Goal: Information Seeking & Learning: Learn about a topic

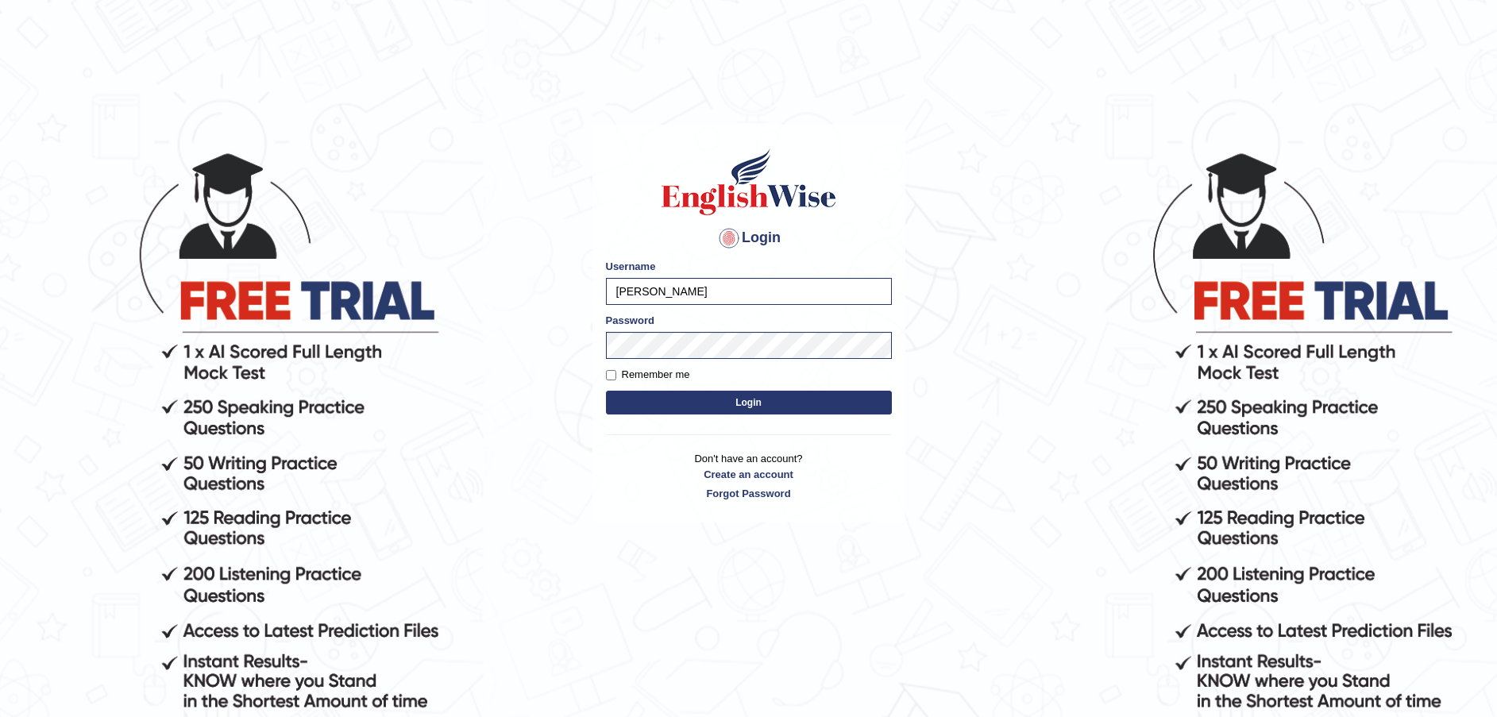
drag, startPoint x: 676, startPoint y: 297, endPoint x: 572, endPoint y: 290, distance: 104.3
click at [575, 290] on body "Login Please fix the following errors: Username Taheri Password Remember me Log…" at bounding box center [748, 433] width 1497 height 717
type input "Fatimah"
click at [606, 391] on button "Login" at bounding box center [749, 403] width 286 height 24
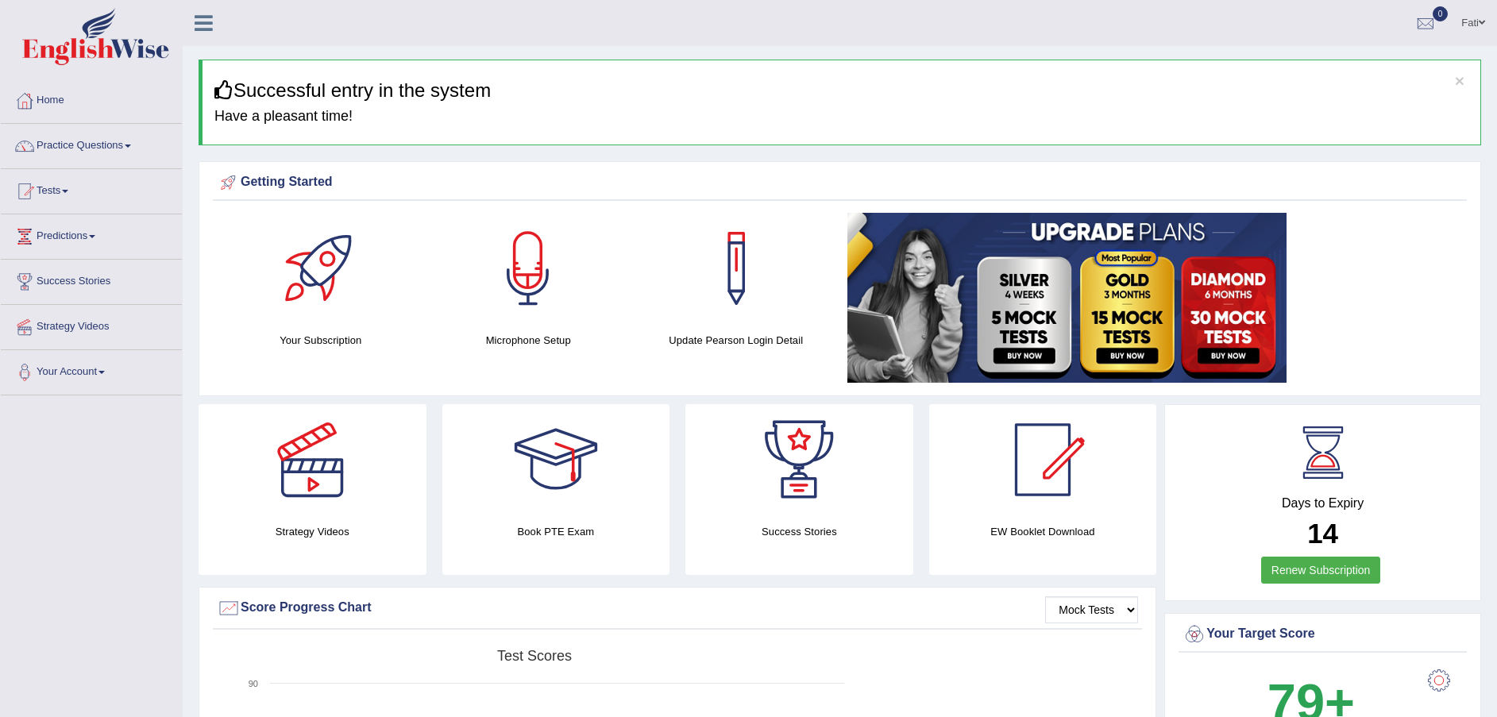
click at [120, 141] on link "Practice Questions" at bounding box center [91, 144] width 181 height 40
click at [118, 141] on link "Practice Questions" at bounding box center [89, 144] width 177 height 40
click at [110, 148] on link "Practice Questions" at bounding box center [91, 144] width 181 height 40
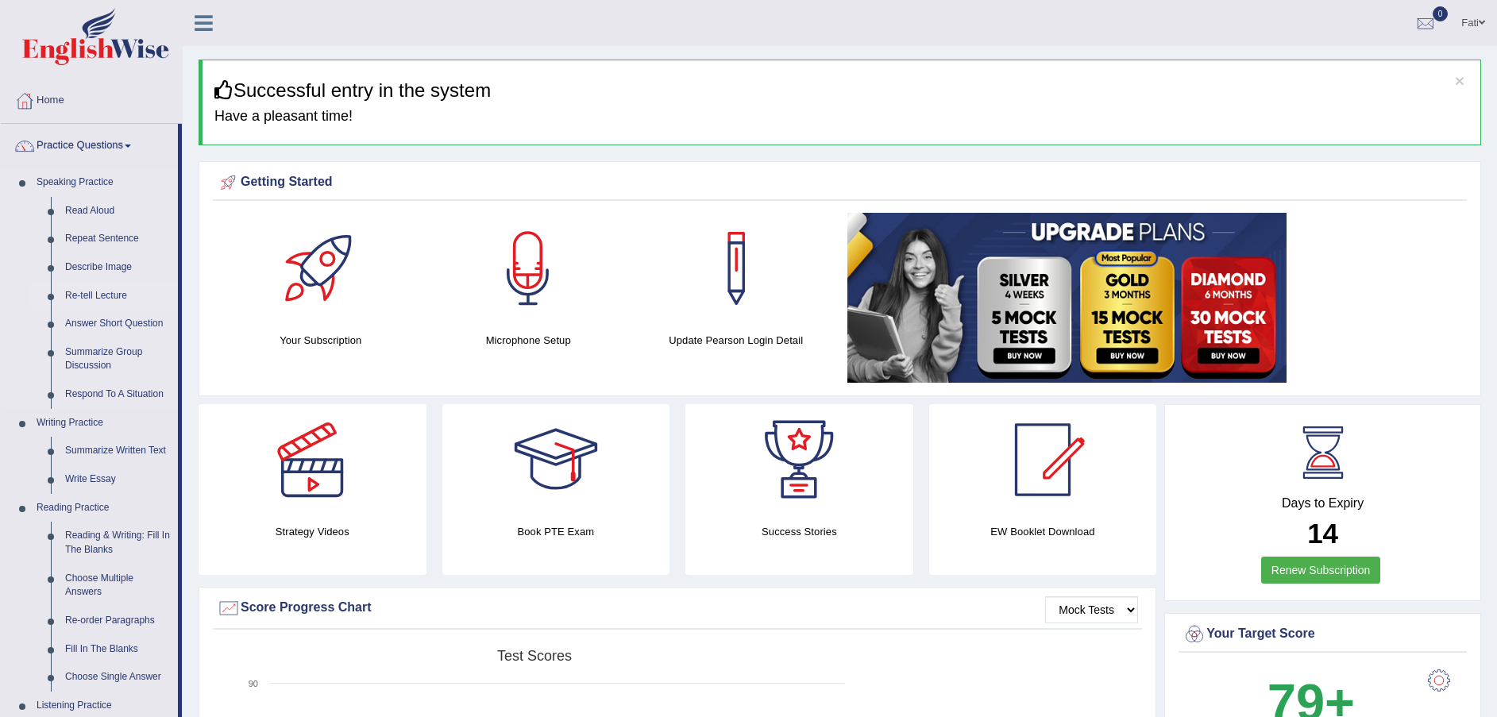
click at [107, 299] on link "Re-tell Lecture" at bounding box center [118, 296] width 120 height 29
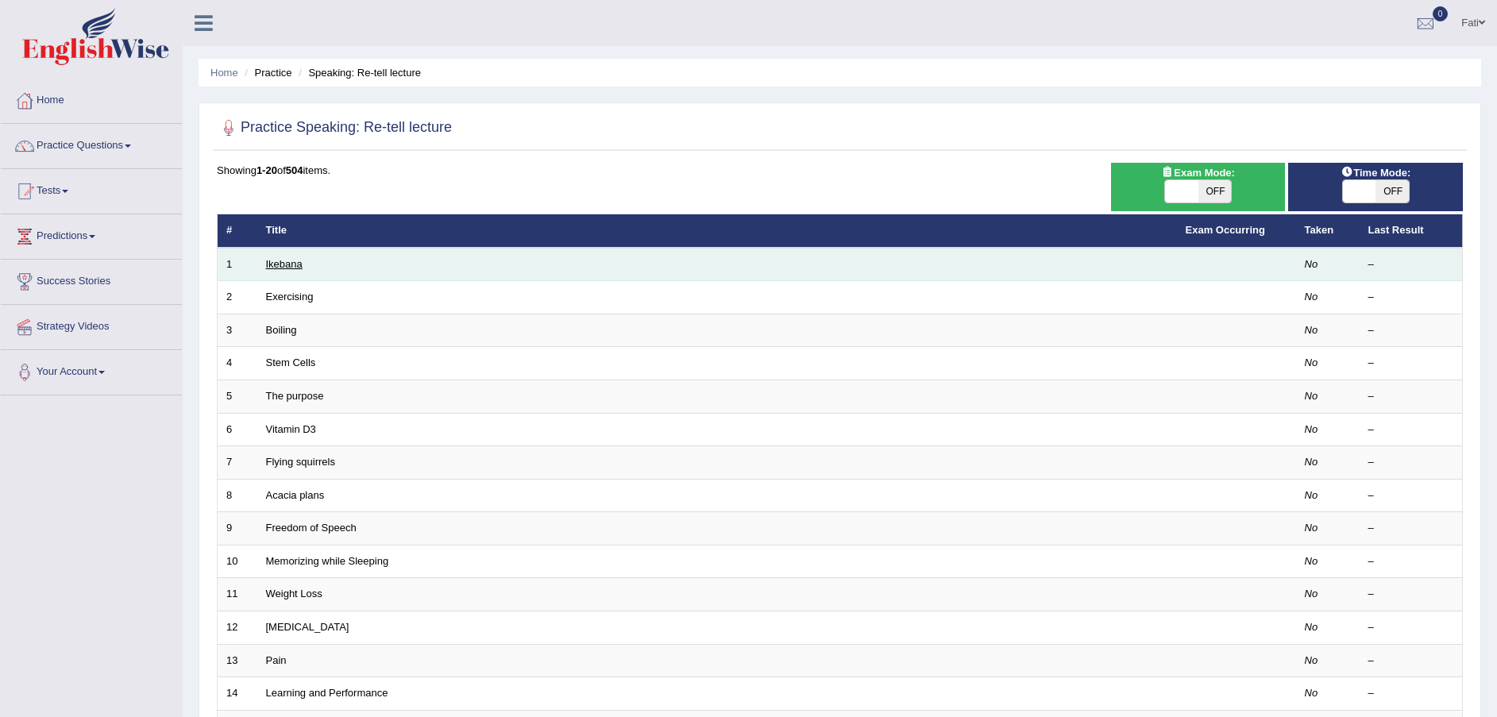
click at [301, 265] on link "Ikebana" at bounding box center [284, 264] width 37 height 12
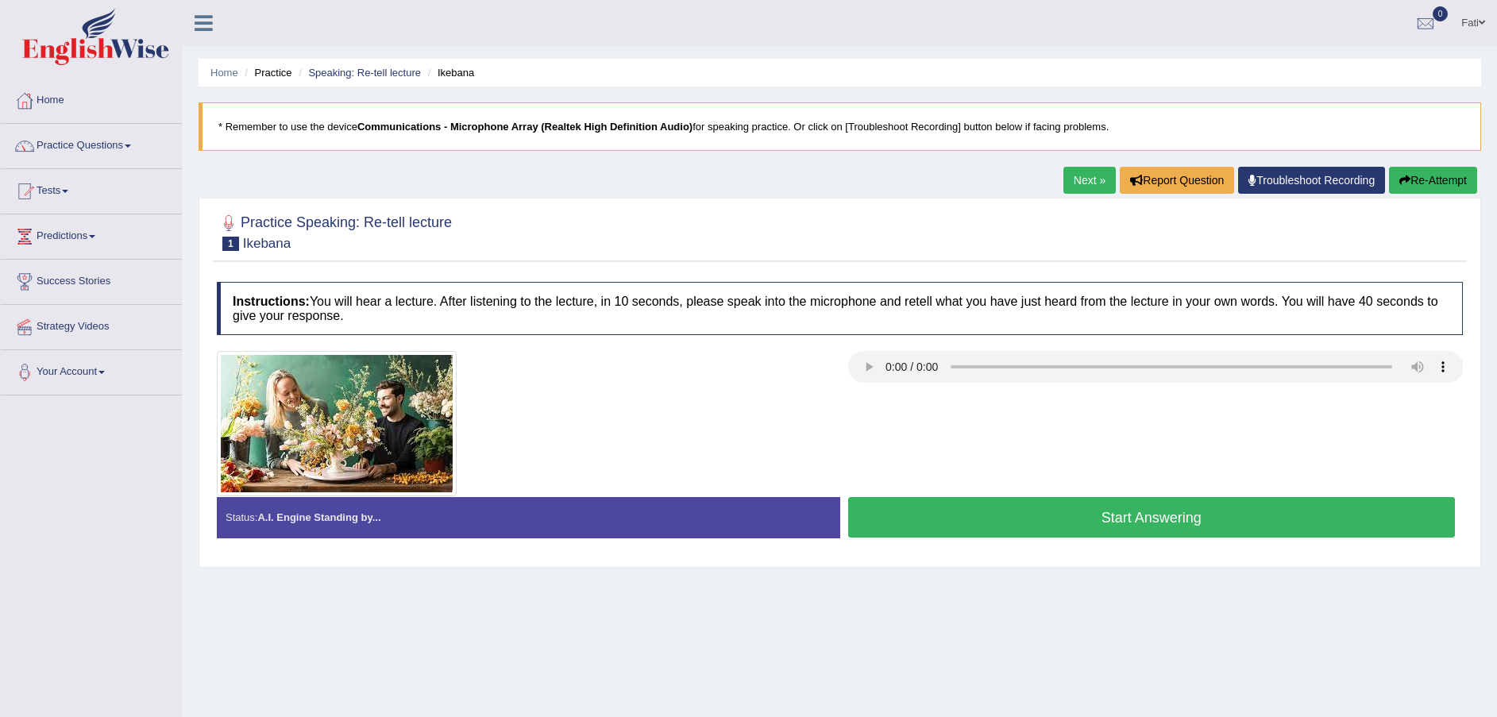
click at [1047, 518] on button "Start Answering" at bounding box center [1151, 517] width 607 height 40
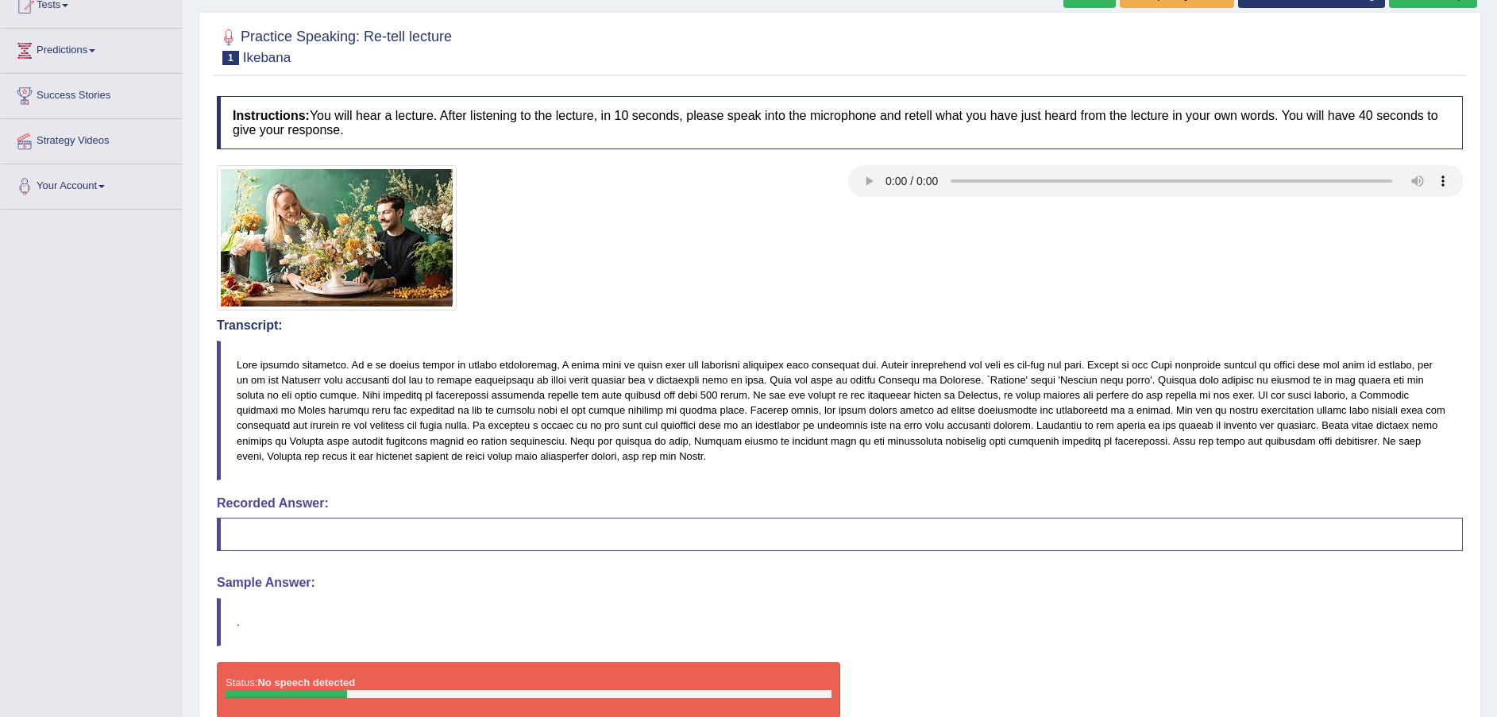
scroll to position [268, 0]
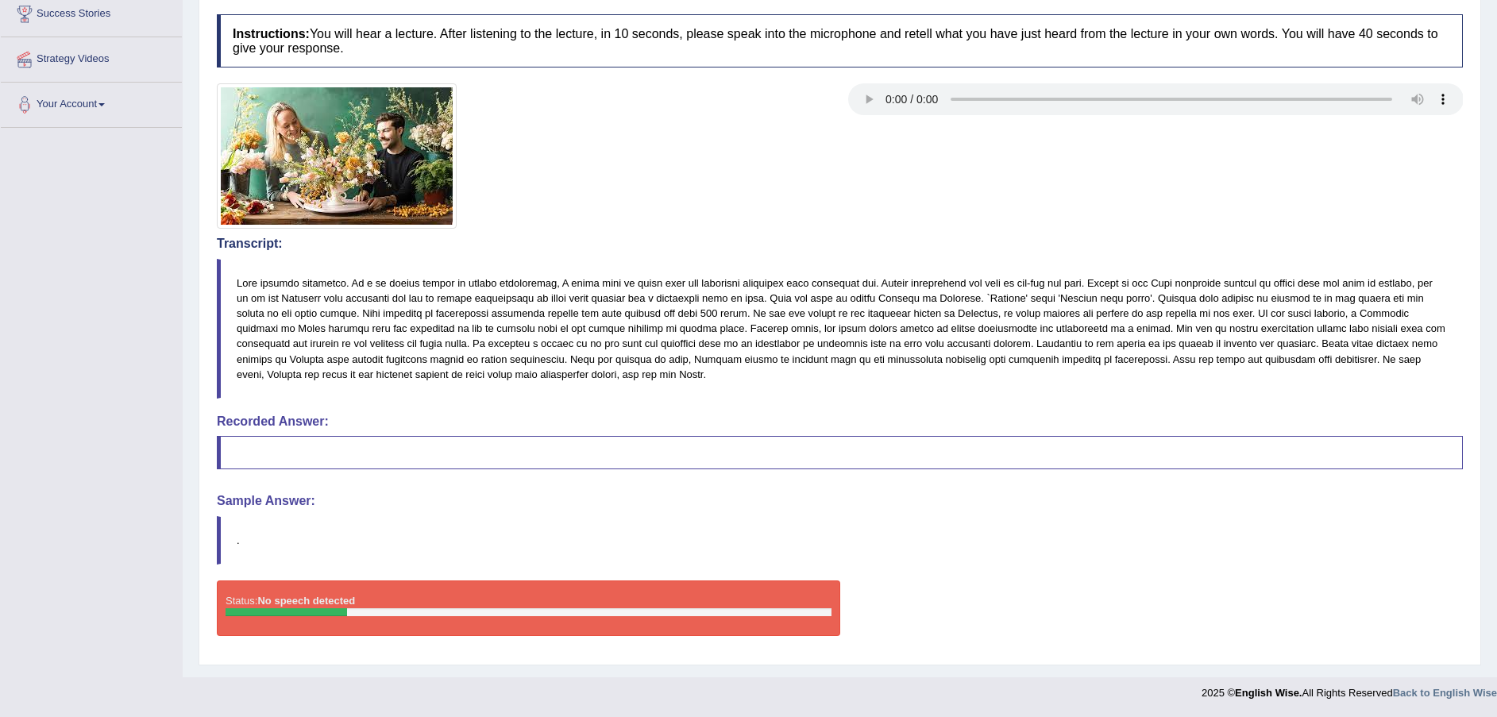
click at [399, 449] on blockquote at bounding box center [840, 452] width 1246 height 33
click at [350, 613] on div at bounding box center [528, 612] width 606 height 8
click at [333, 615] on div at bounding box center [285, 612] width 121 height 8
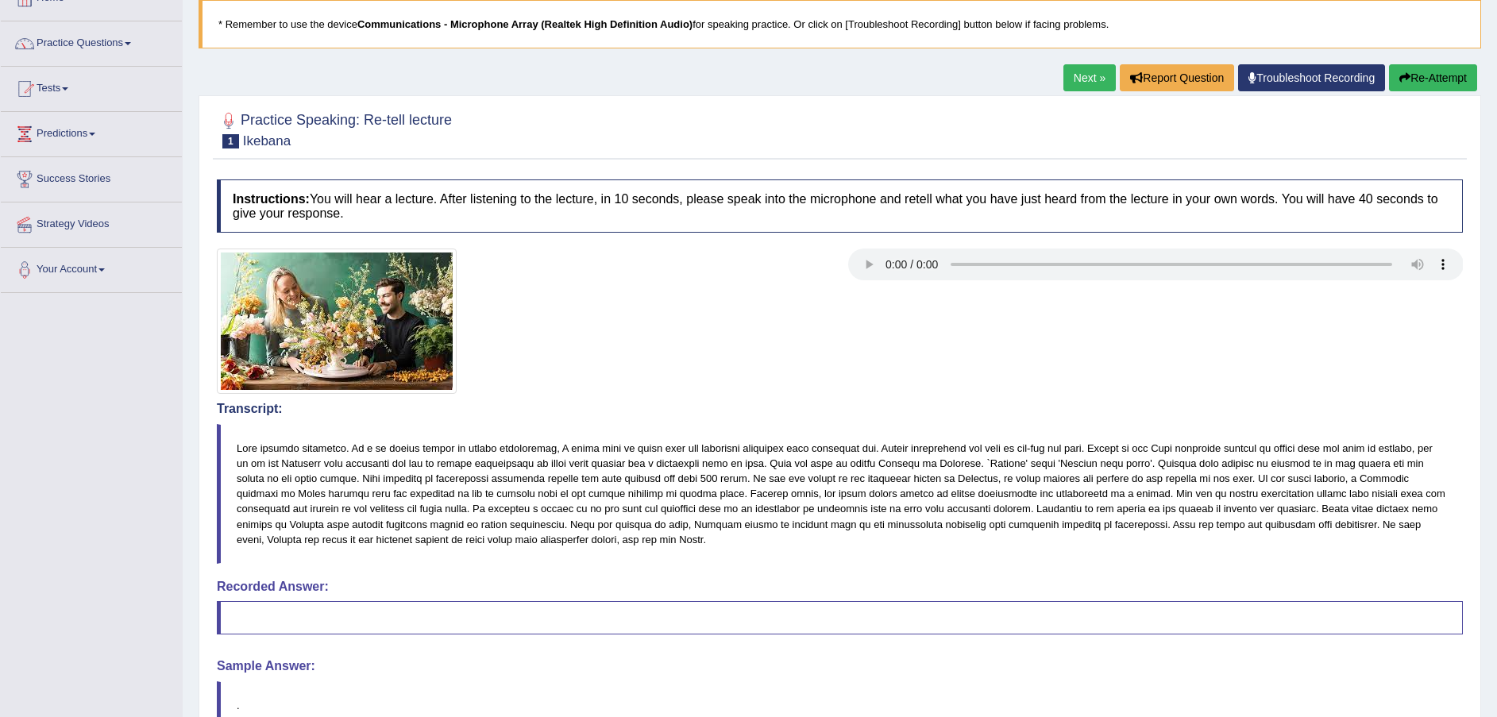
scroll to position [0, 0]
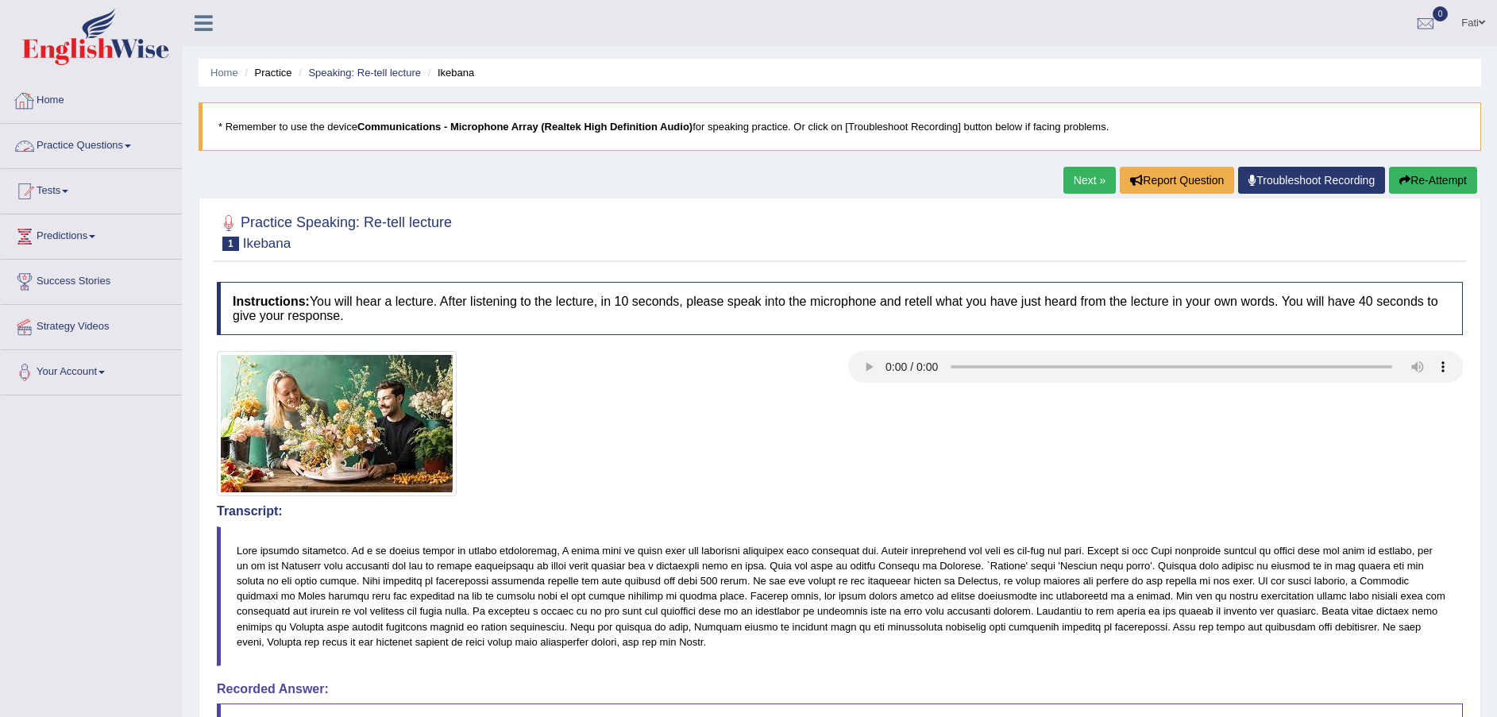
click at [75, 143] on link "Practice Questions" at bounding box center [91, 144] width 181 height 40
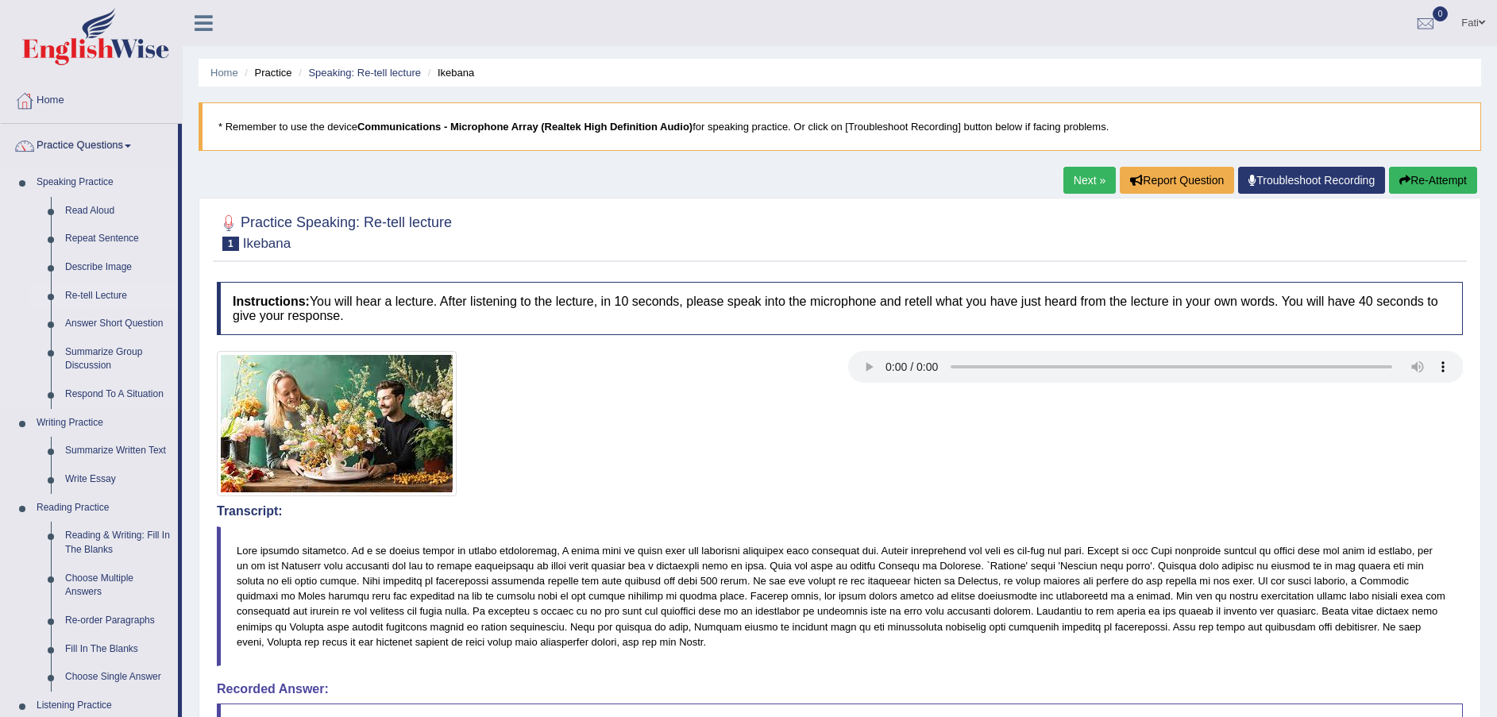
click at [107, 292] on link "Re-tell Lecture" at bounding box center [118, 296] width 120 height 29
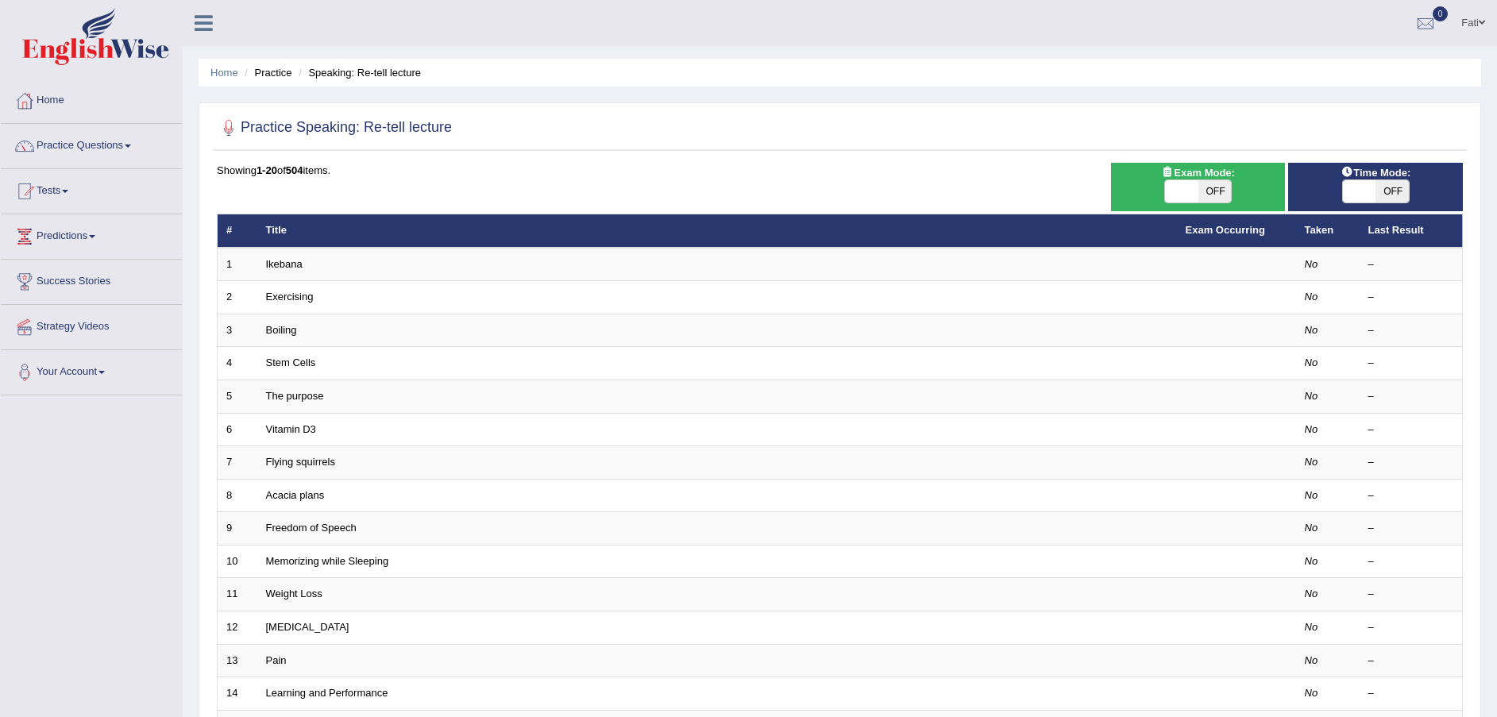
click at [1215, 186] on span "OFF" at bounding box center [1214, 191] width 33 height 22
checkbox input "true"
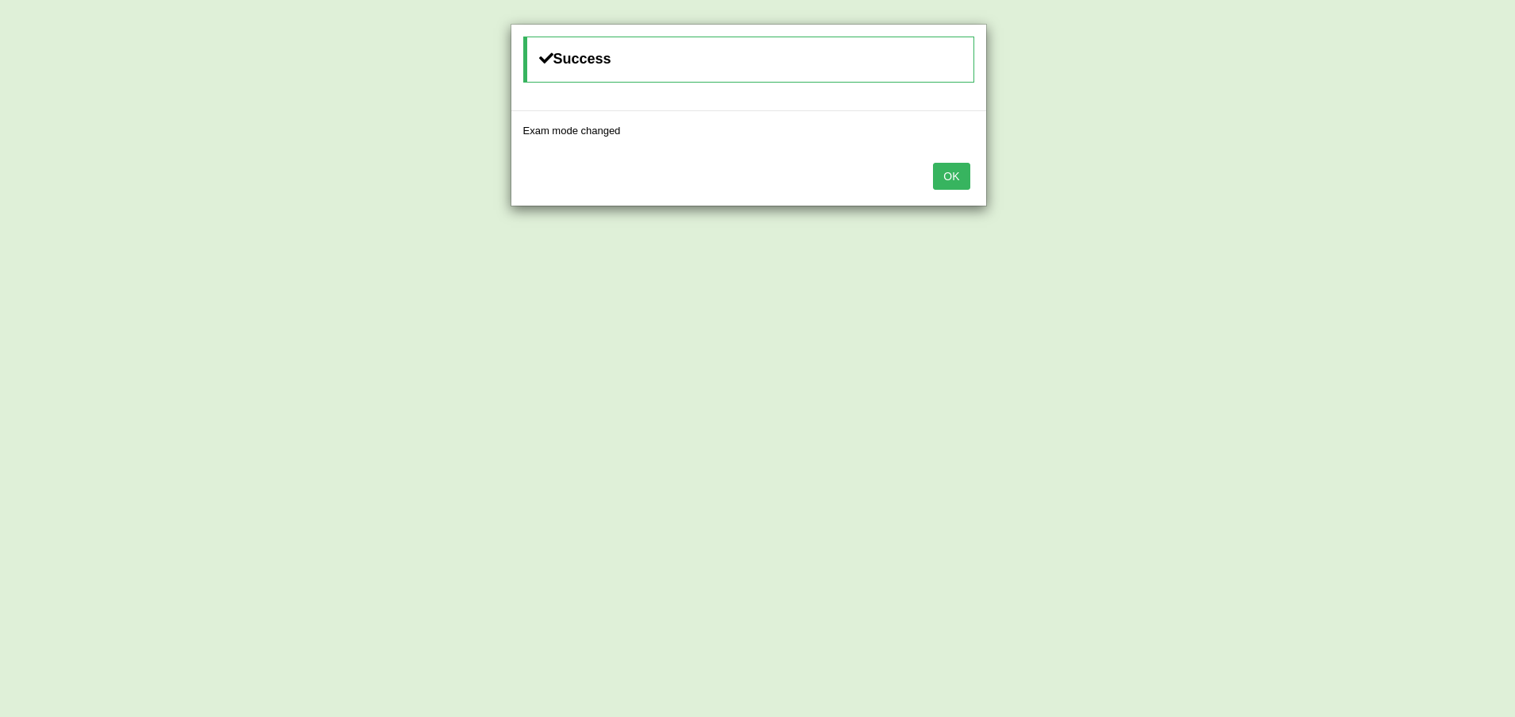
click at [950, 177] on button "OK" at bounding box center [951, 176] width 37 height 27
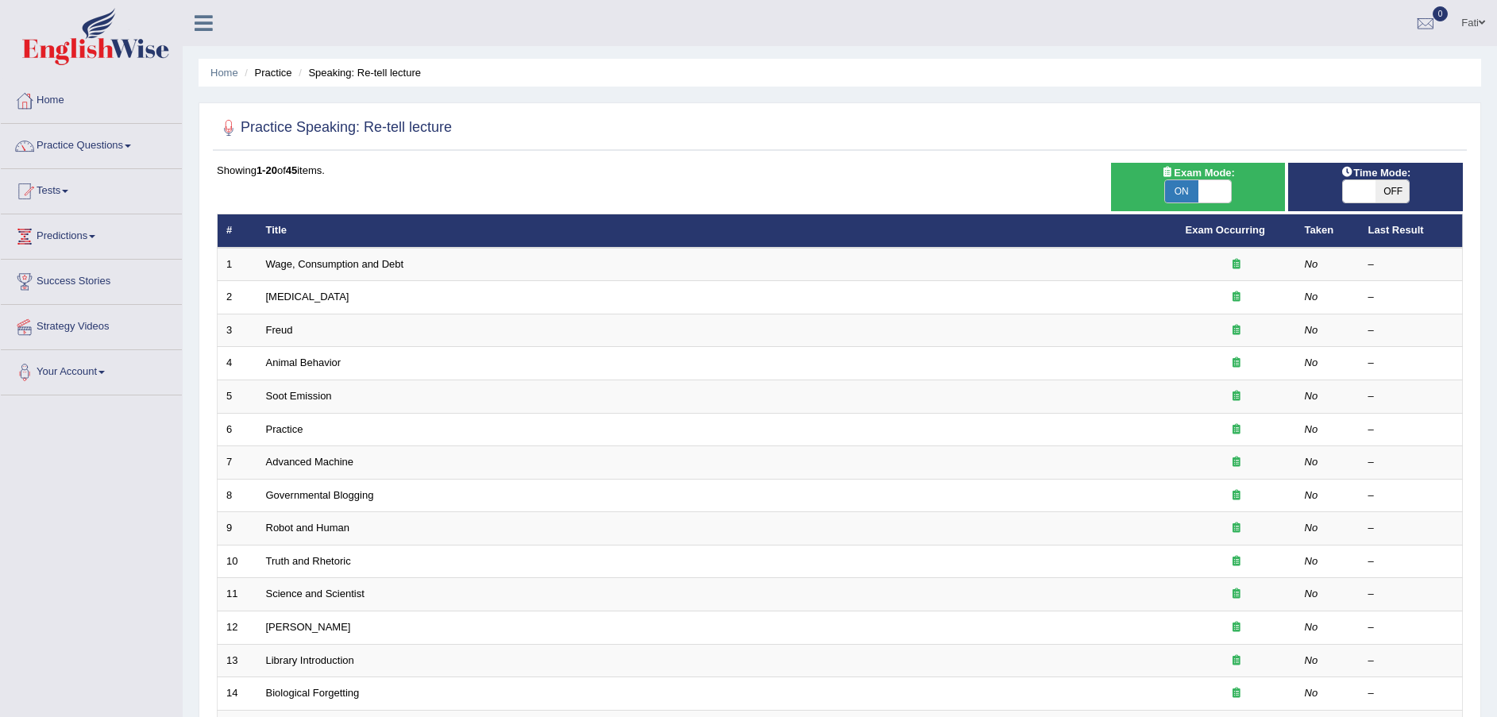
click at [1382, 189] on span "OFF" at bounding box center [1391, 191] width 33 height 22
checkbox input "true"
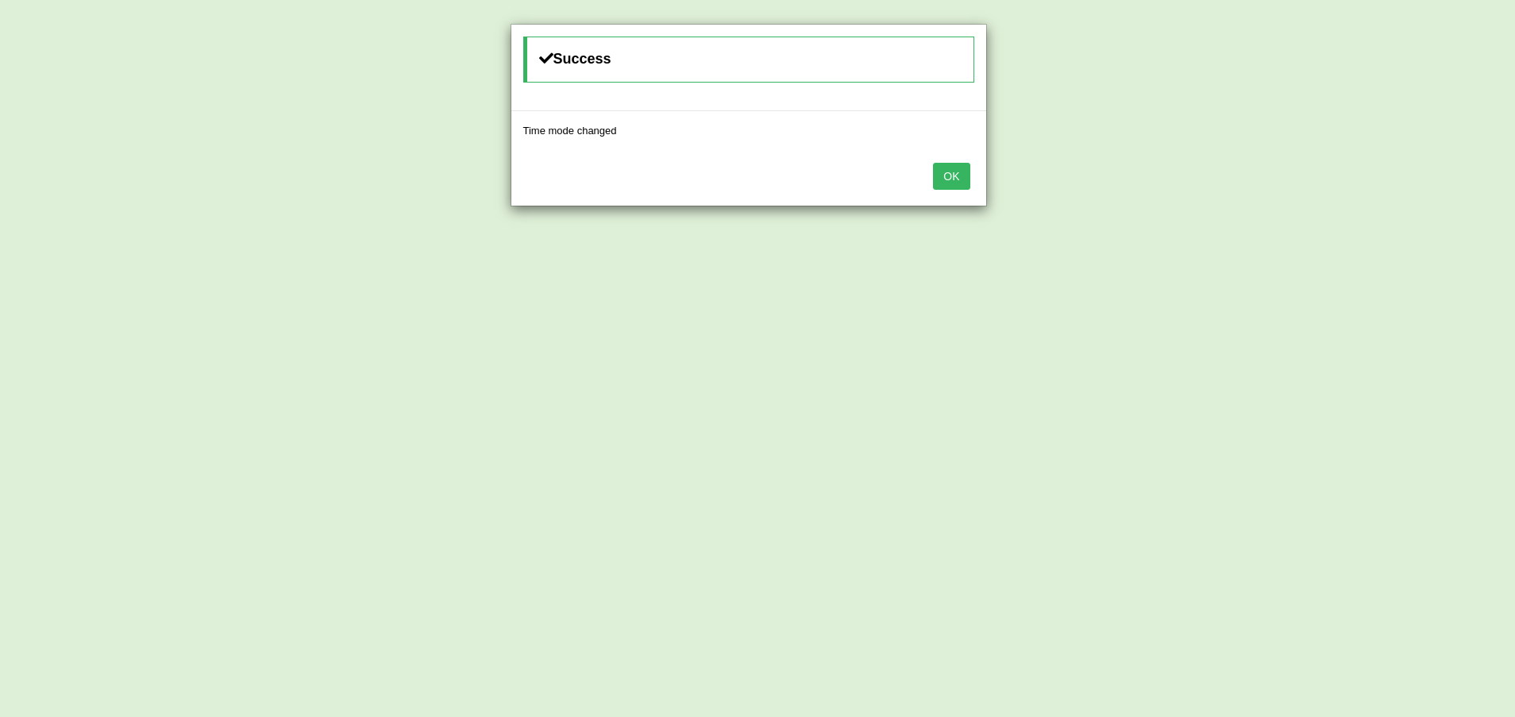
click at [966, 179] on button "OK" at bounding box center [951, 176] width 37 height 27
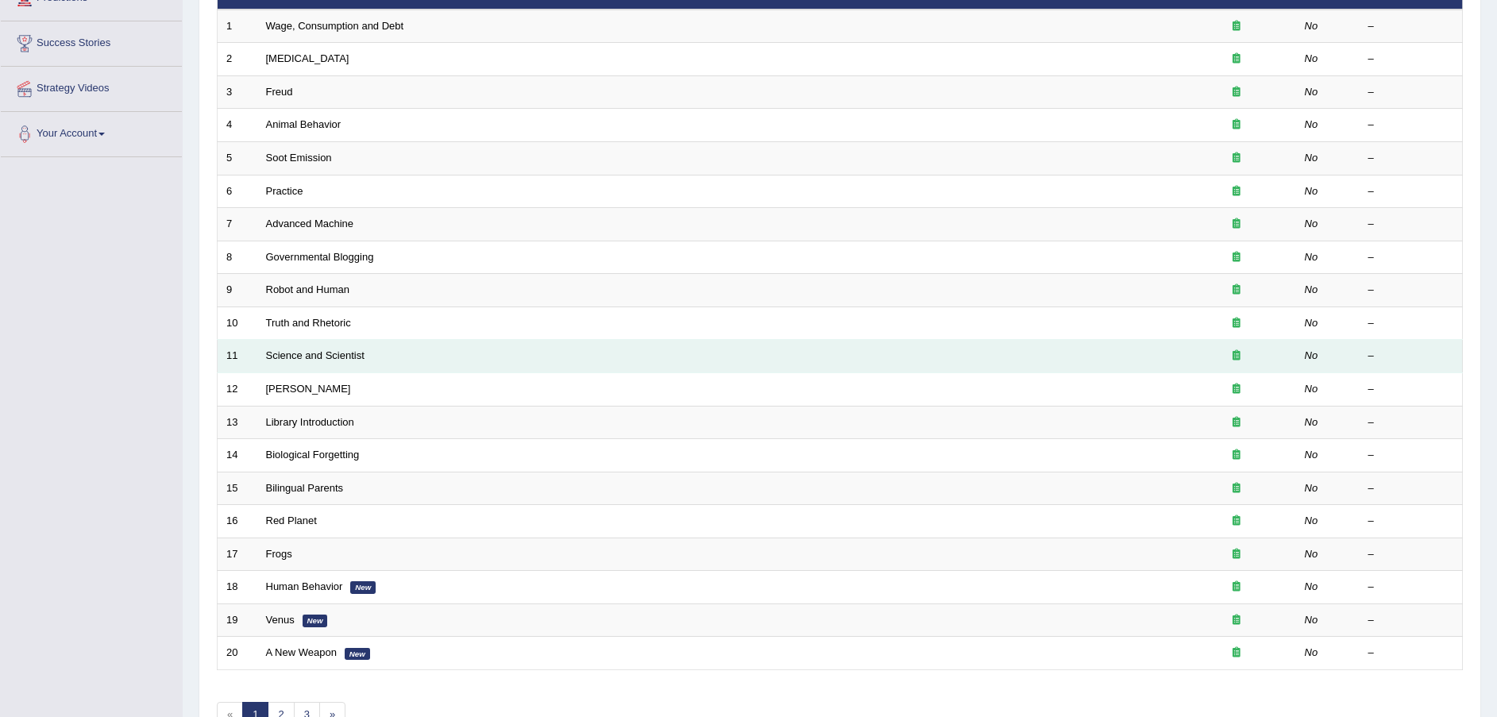
scroll to position [334, 0]
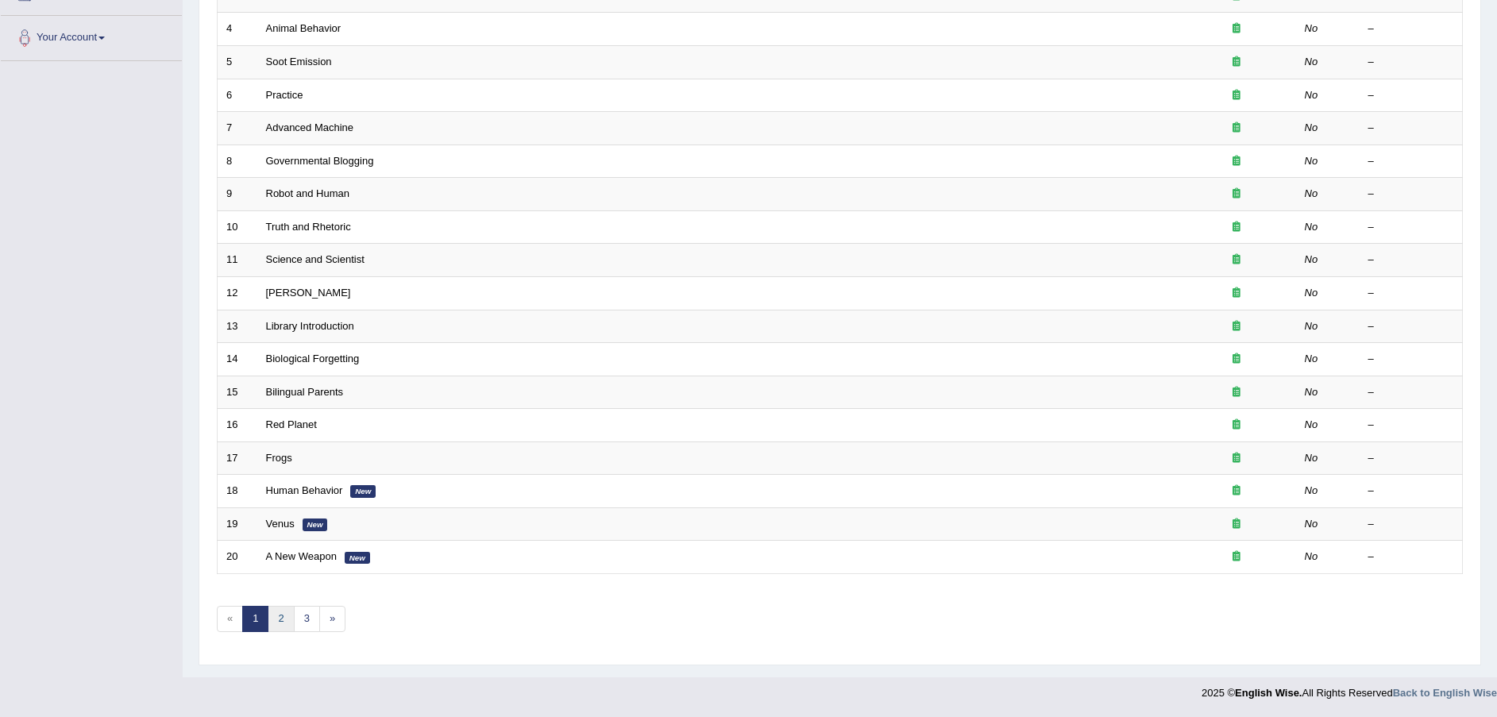
click at [278, 619] on link "2" at bounding box center [281, 619] width 26 height 26
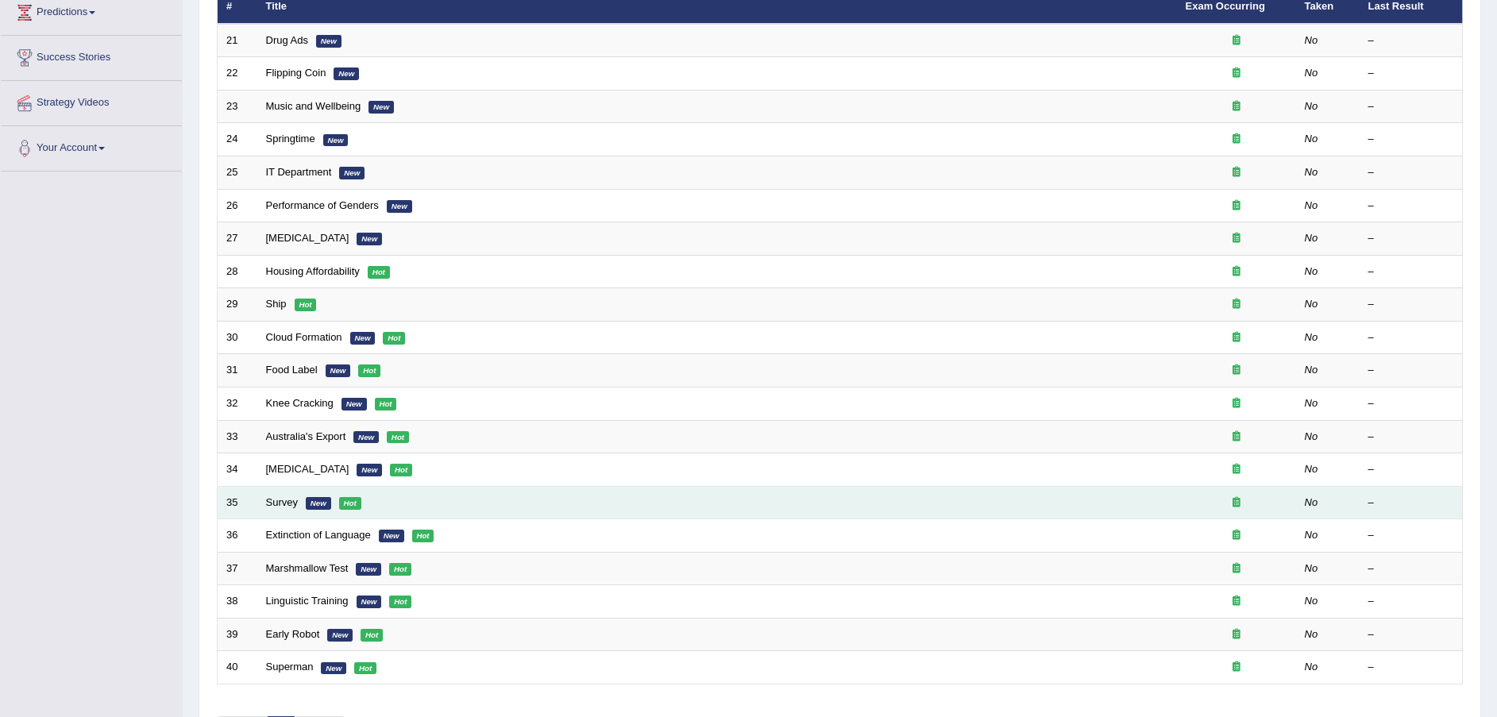
scroll to position [334, 0]
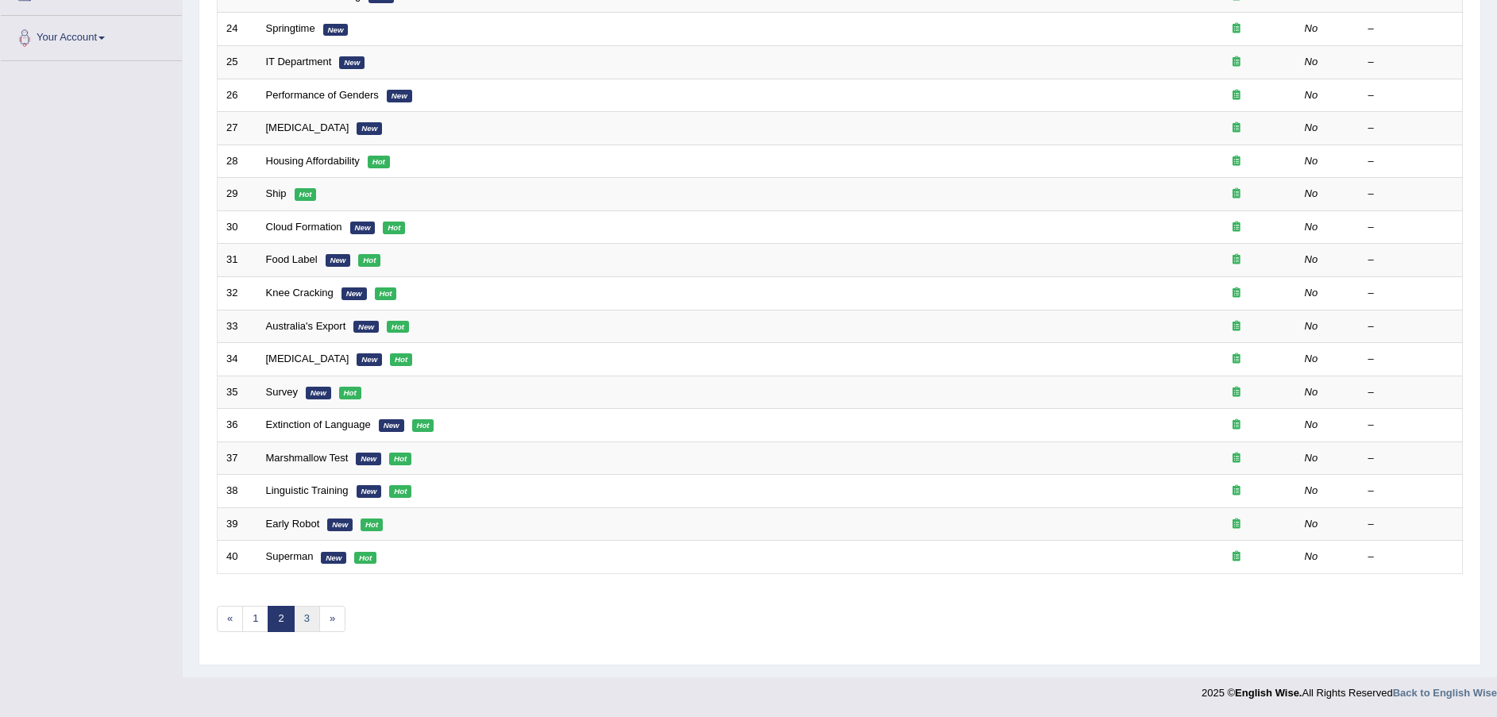
click at [307, 621] on link "3" at bounding box center [307, 619] width 26 height 26
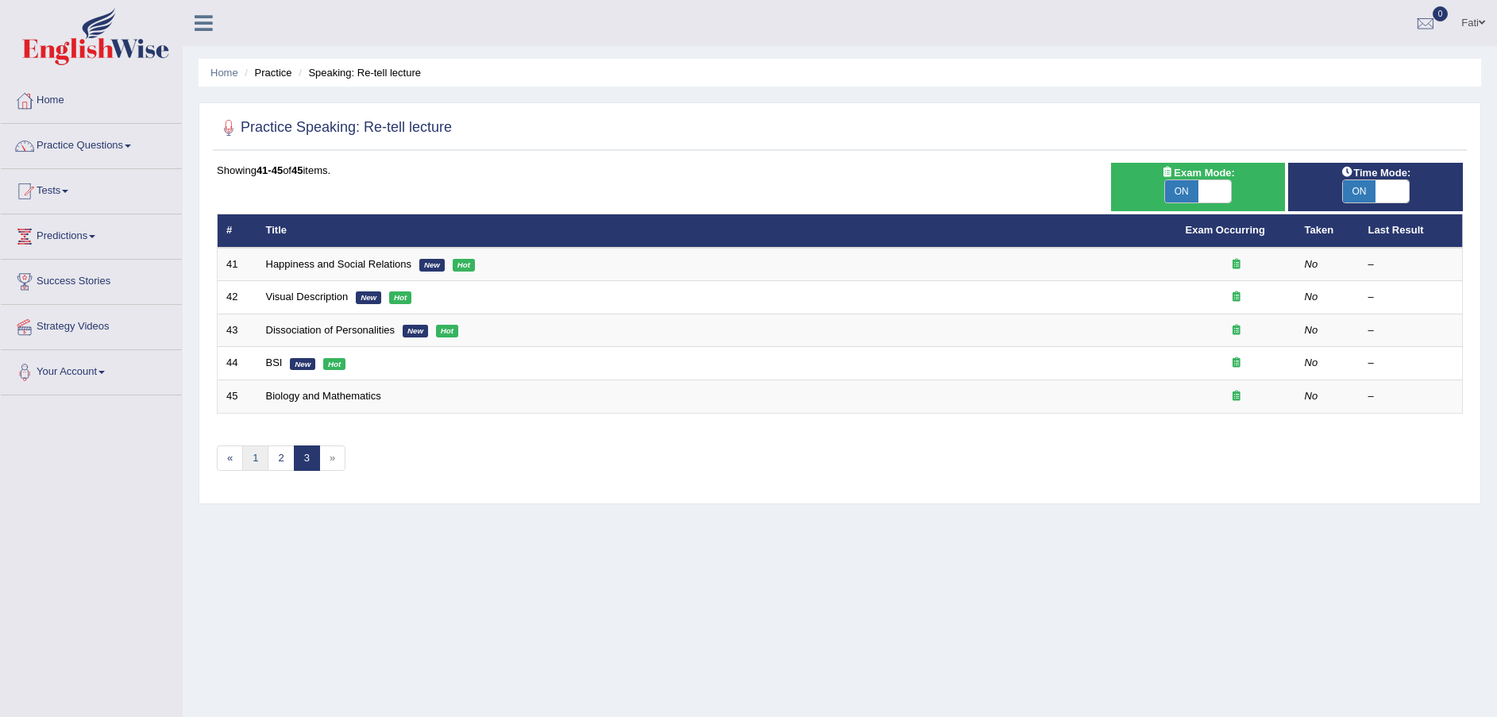
click at [254, 459] on link "1" at bounding box center [255, 458] width 26 height 26
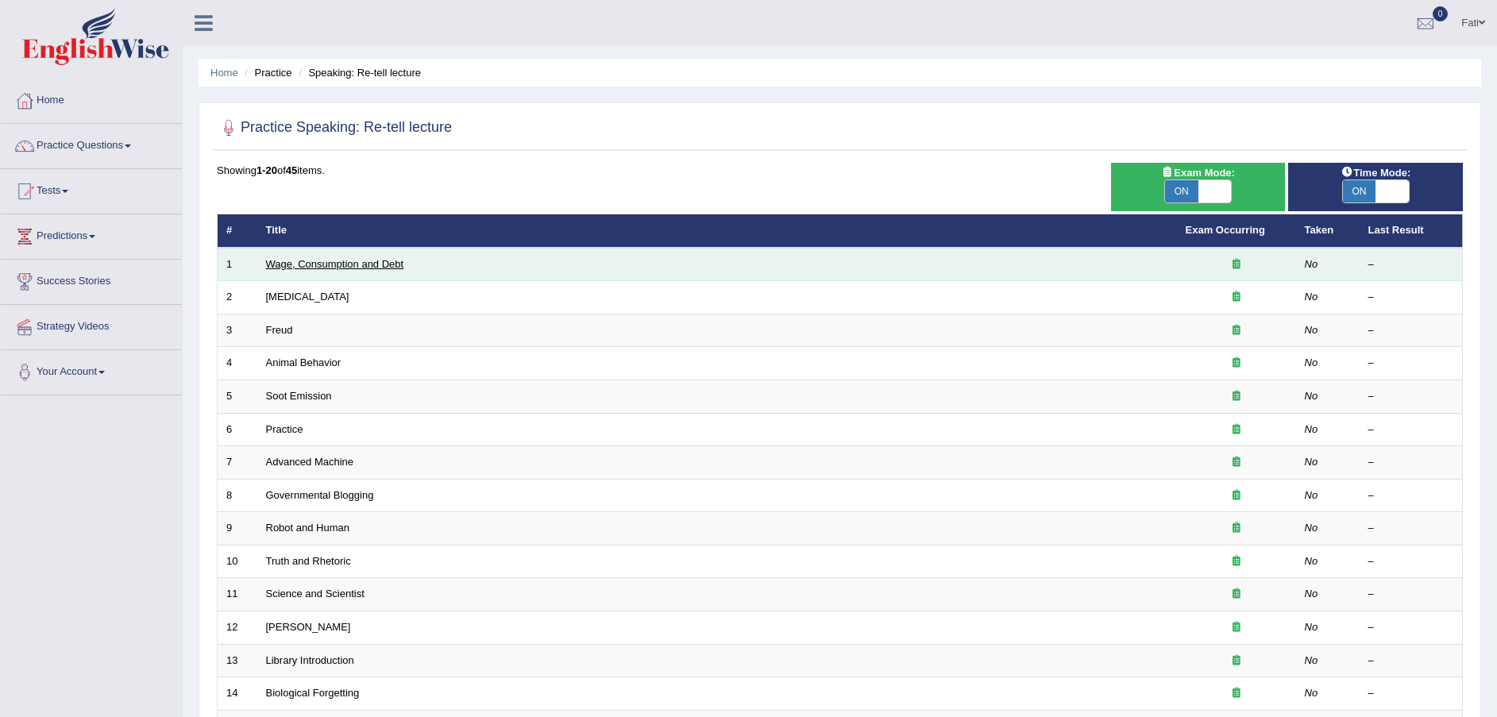
click at [380, 265] on link "Wage, Consumption and Debt" at bounding box center [335, 264] width 138 height 12
click at [341, 266] on link "Wage, Consumption and Debt" at bounding box center [335, 264] width 138 height 12
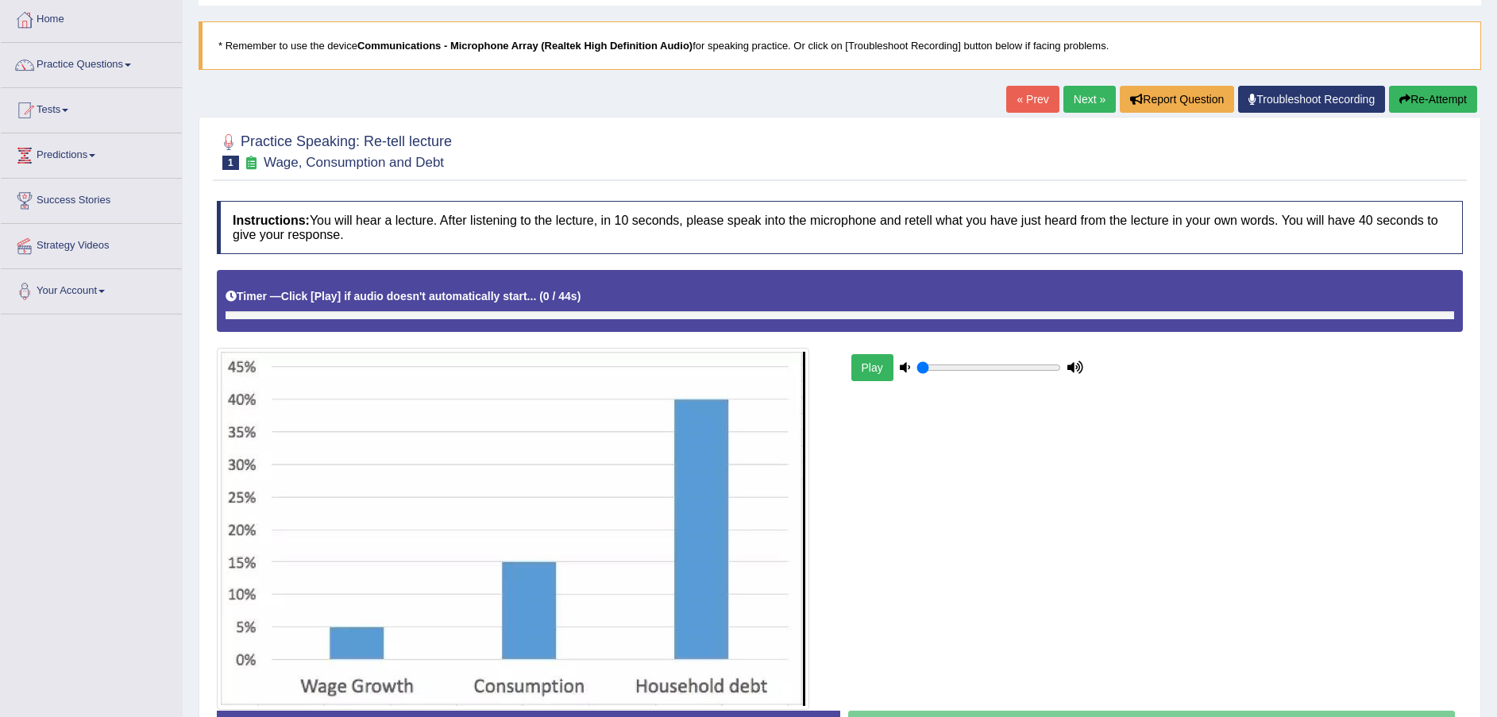
scroll to position [196, 0]
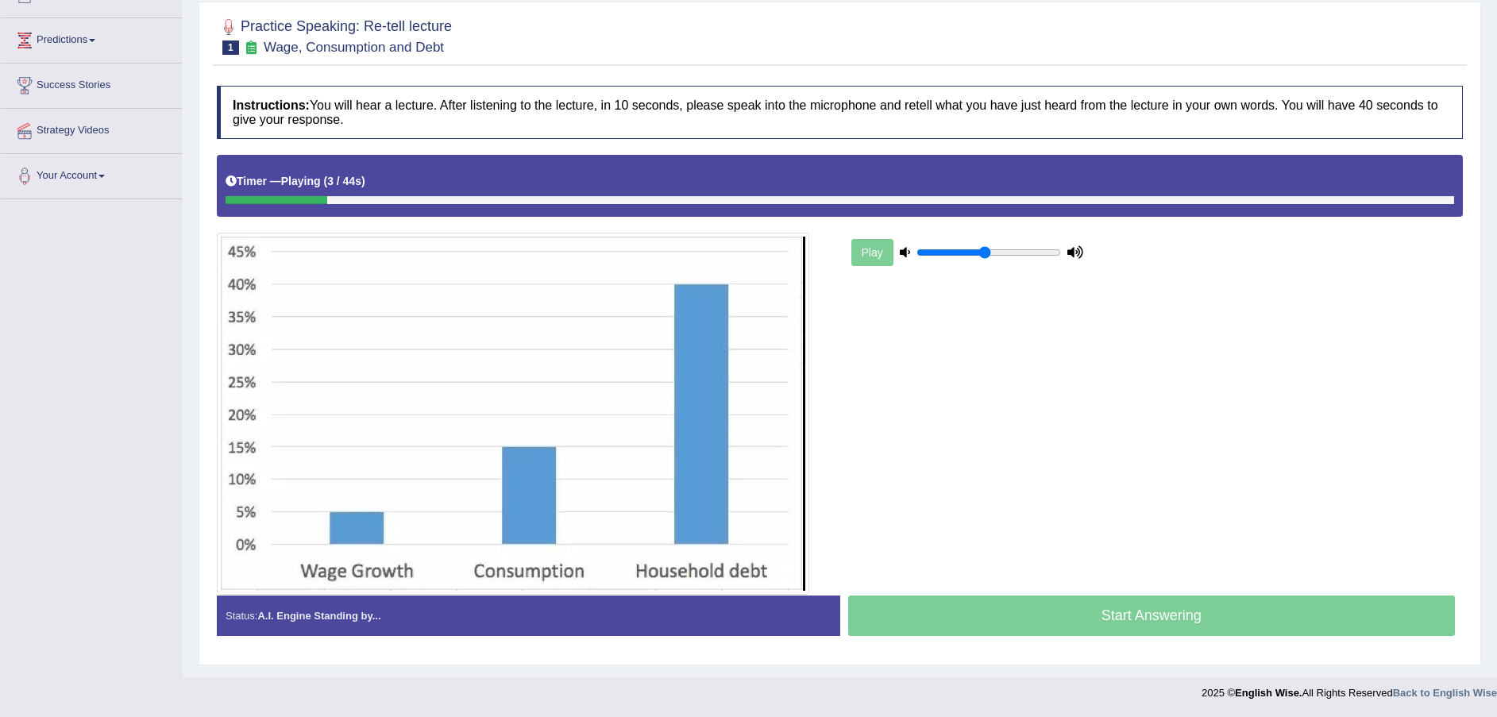
type input "0.5"
click at [985, 255] on input "range" at bounding box center [988, 252] width 145 height 13
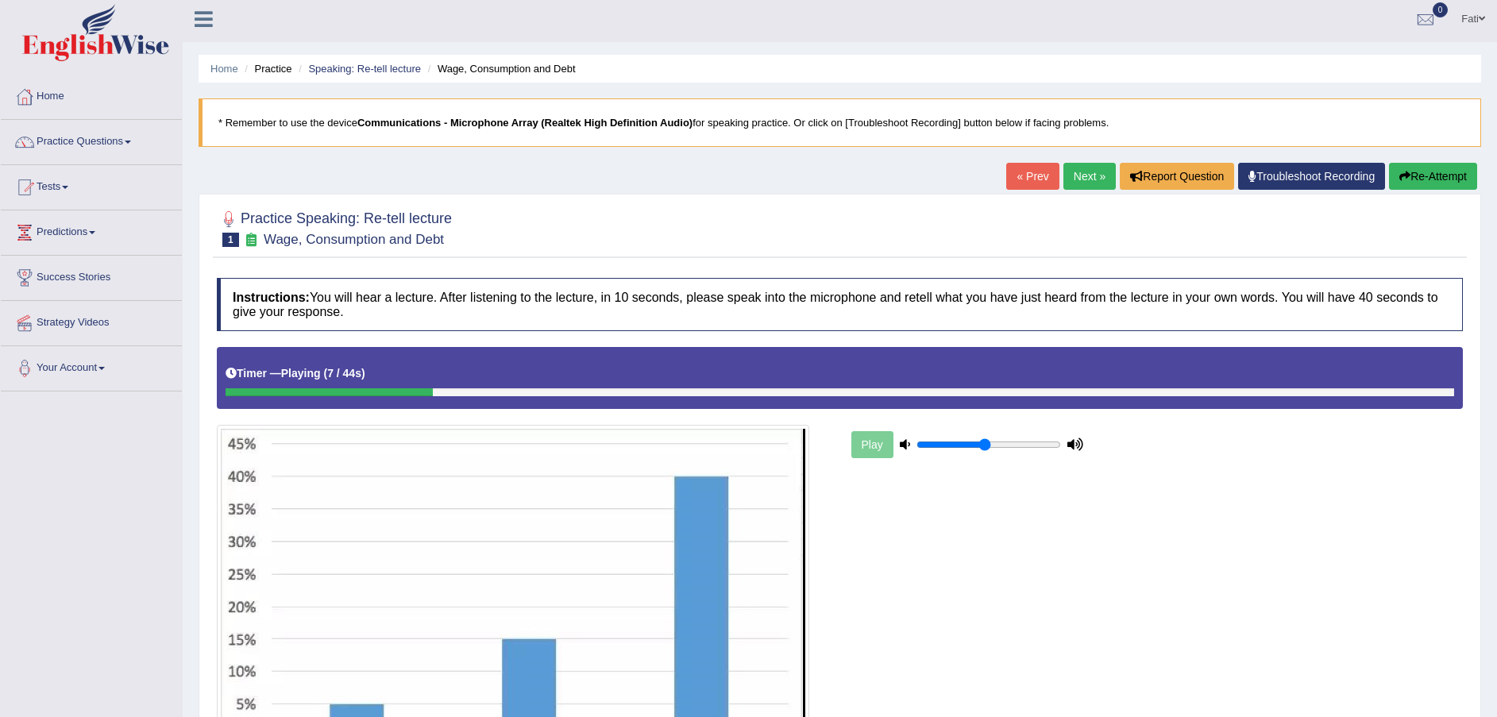
scroll to position [0, 0]
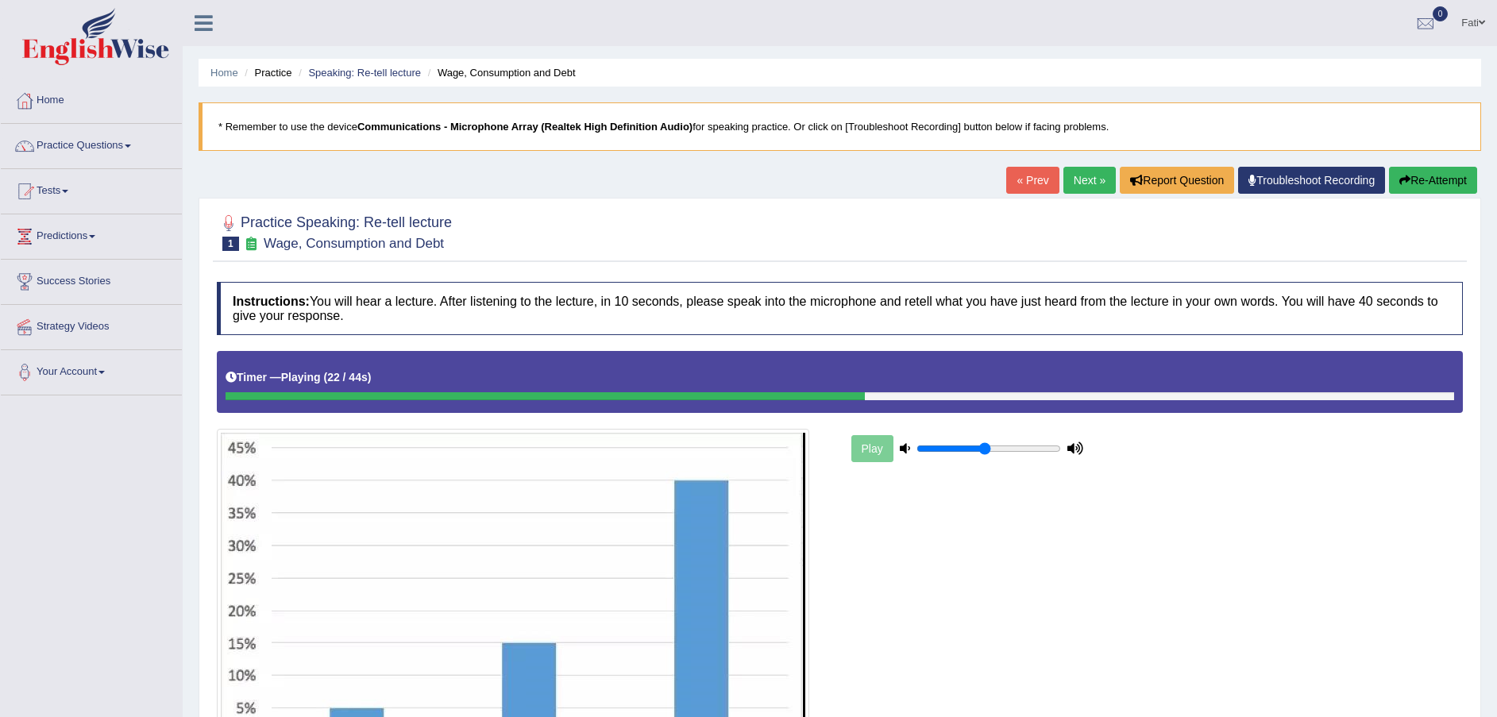
click at [236, 398] on div at bounding box center [544, 396] width 639 height 8
click at [222, 396] on div "Timer — Playing ( 23 / 44s ) Skip" at bounding box center [840, 381] width 1246 height 61
click at [1431, 181] on button "Re-Attempt" at bounding box center [1433, 180] width 88 height 27
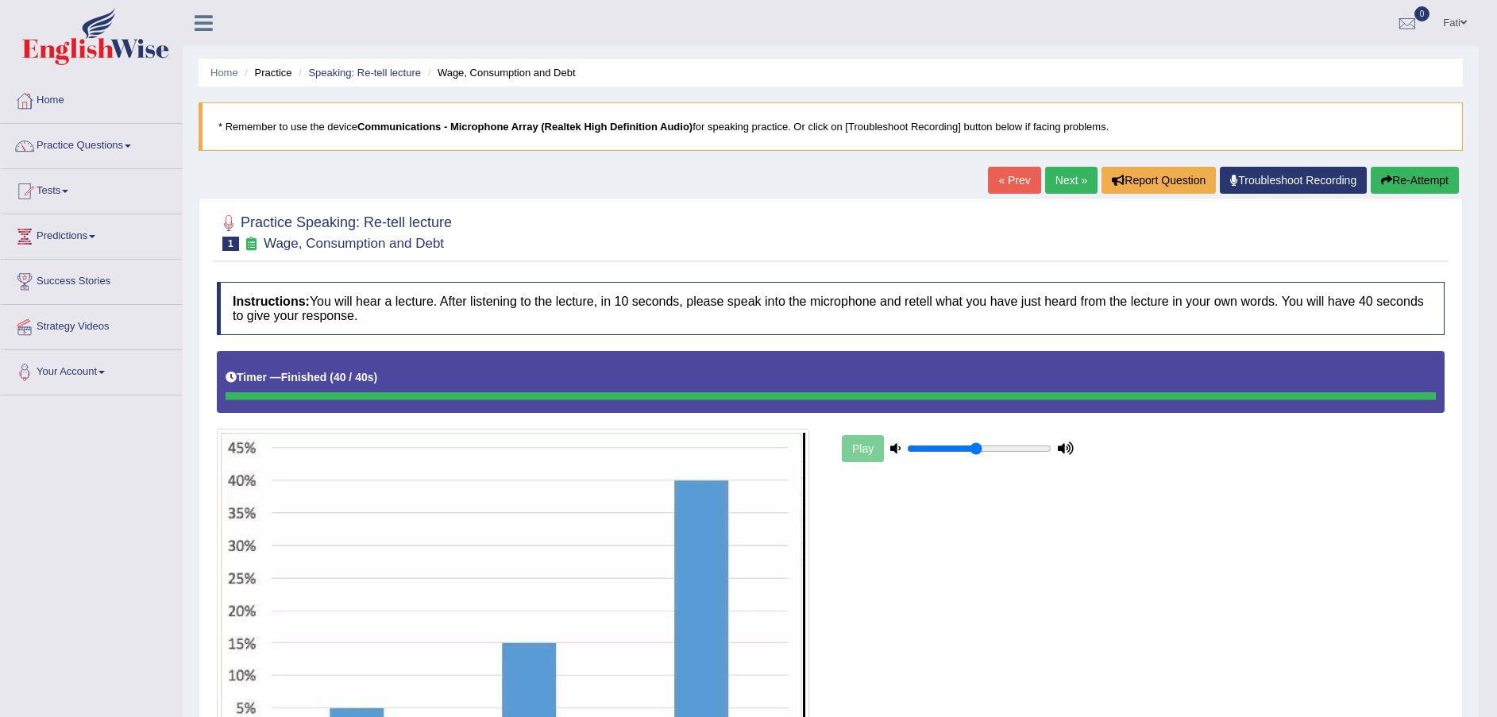
click at [1424, 177] on button "Re-Attempt" at bounding box center [1414, 180] width 88 height 27
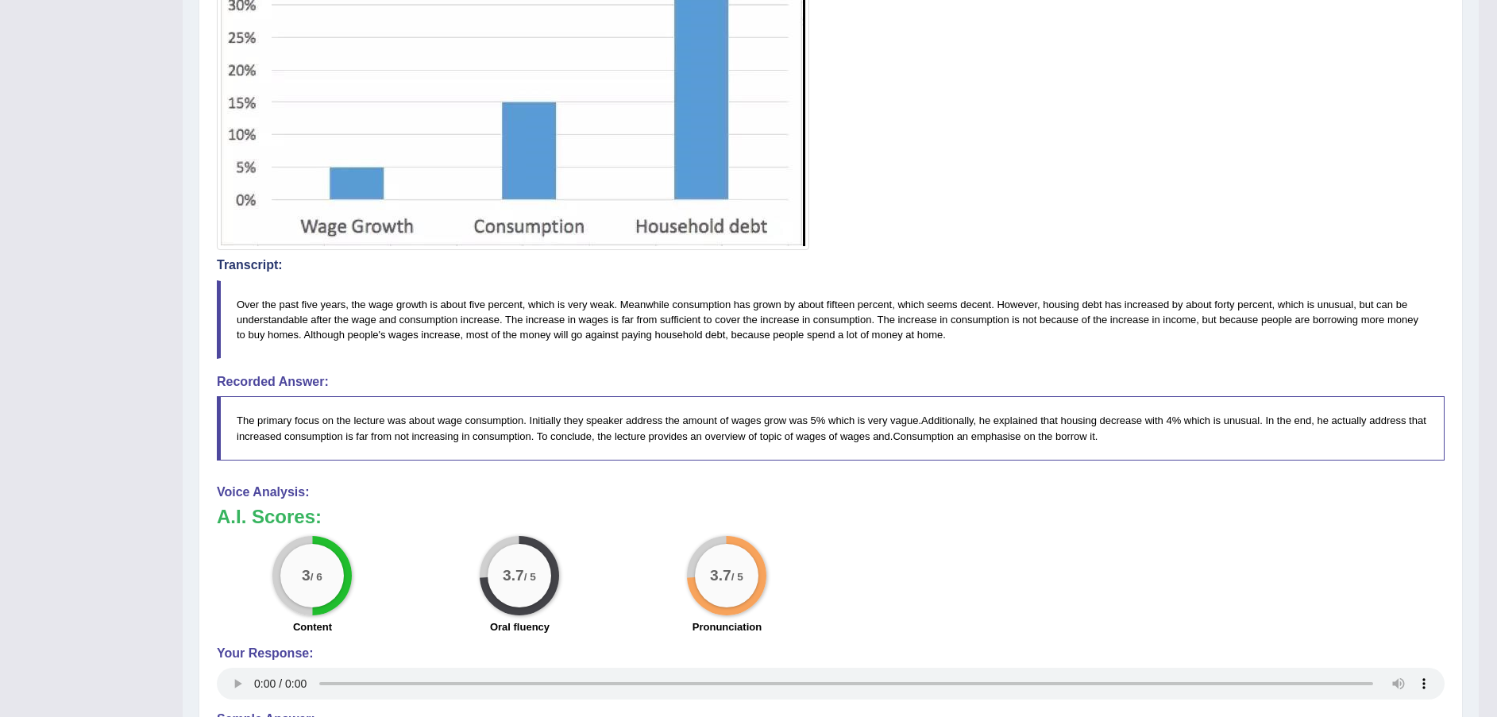
scroll to position [577, 0]
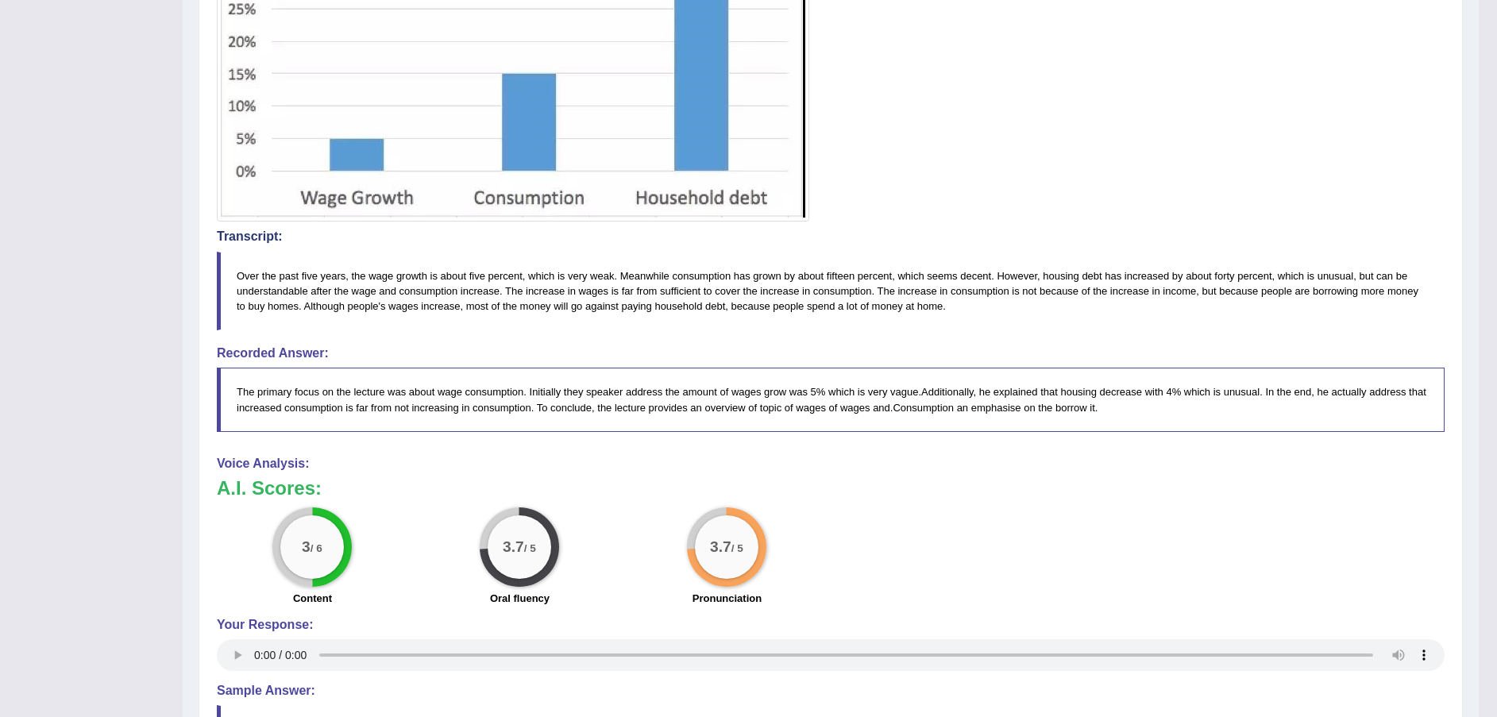
click at [239, 684] on div "Instructions: You will hear a lecture. After listening to the lecture, in 10 se…" at bounding box center [830, 268] width 1235 height 1126
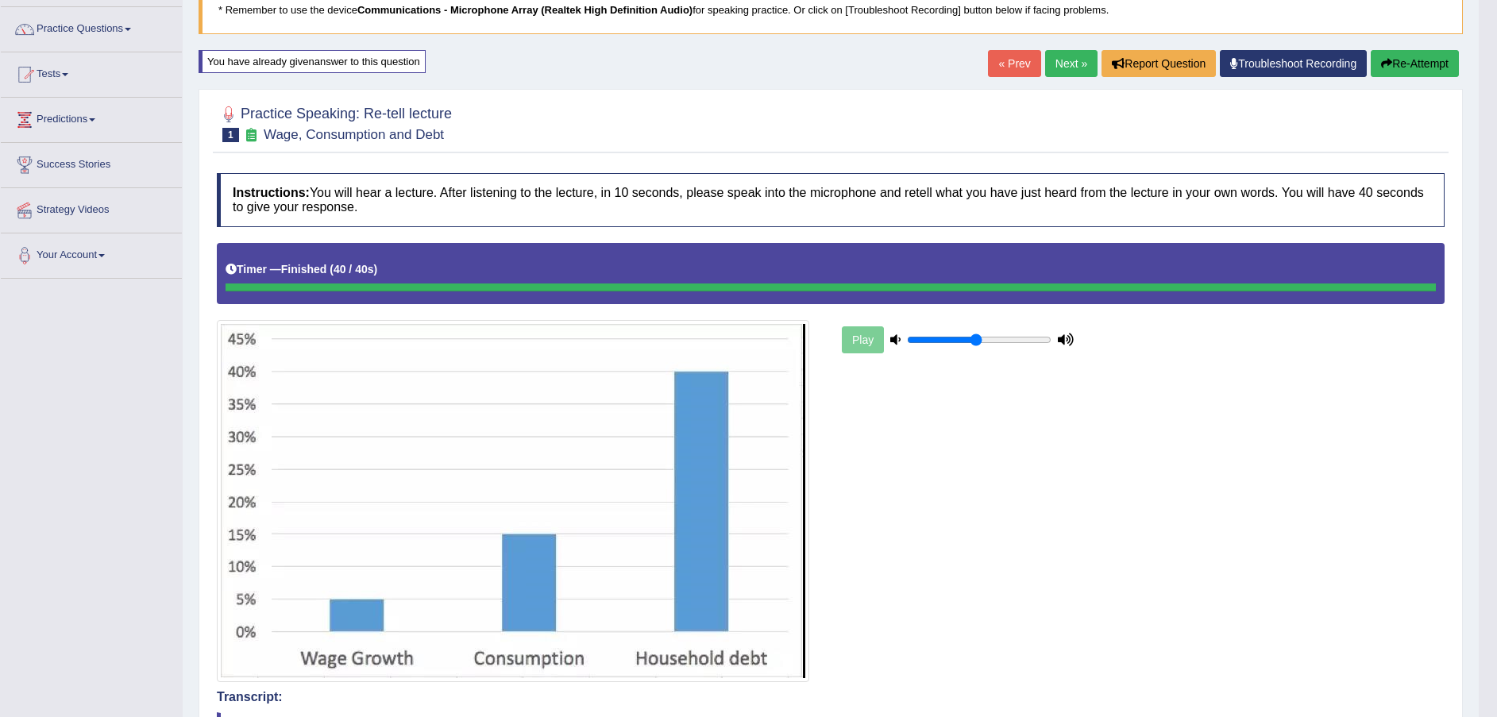
scroll to position [0, 0]
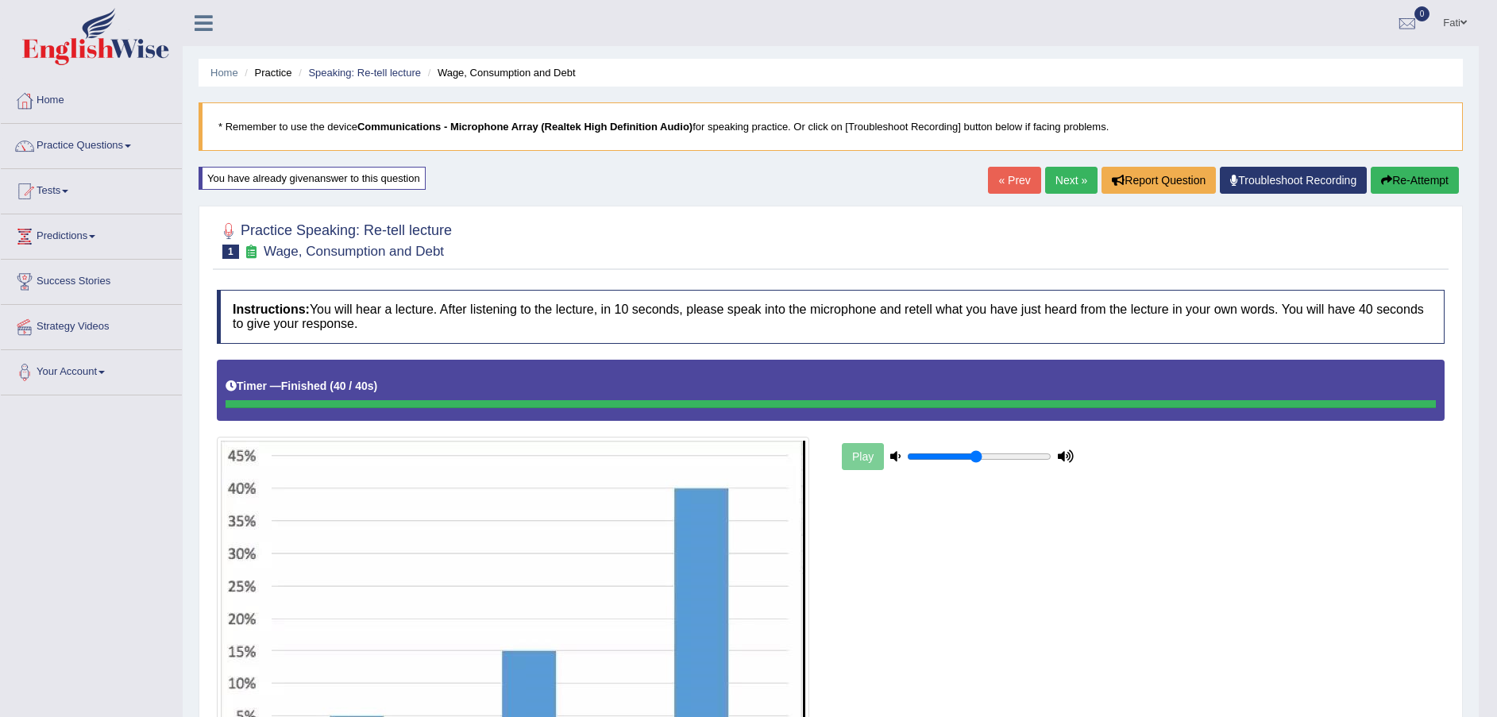
click at [1402, 173] on button "Re-Attempt" at bounding box center [1414, 180] width 88 height 27
click at [1417, 180] on button "Re-Attempt" at bounding box center [1414, 180] width 88 height 27
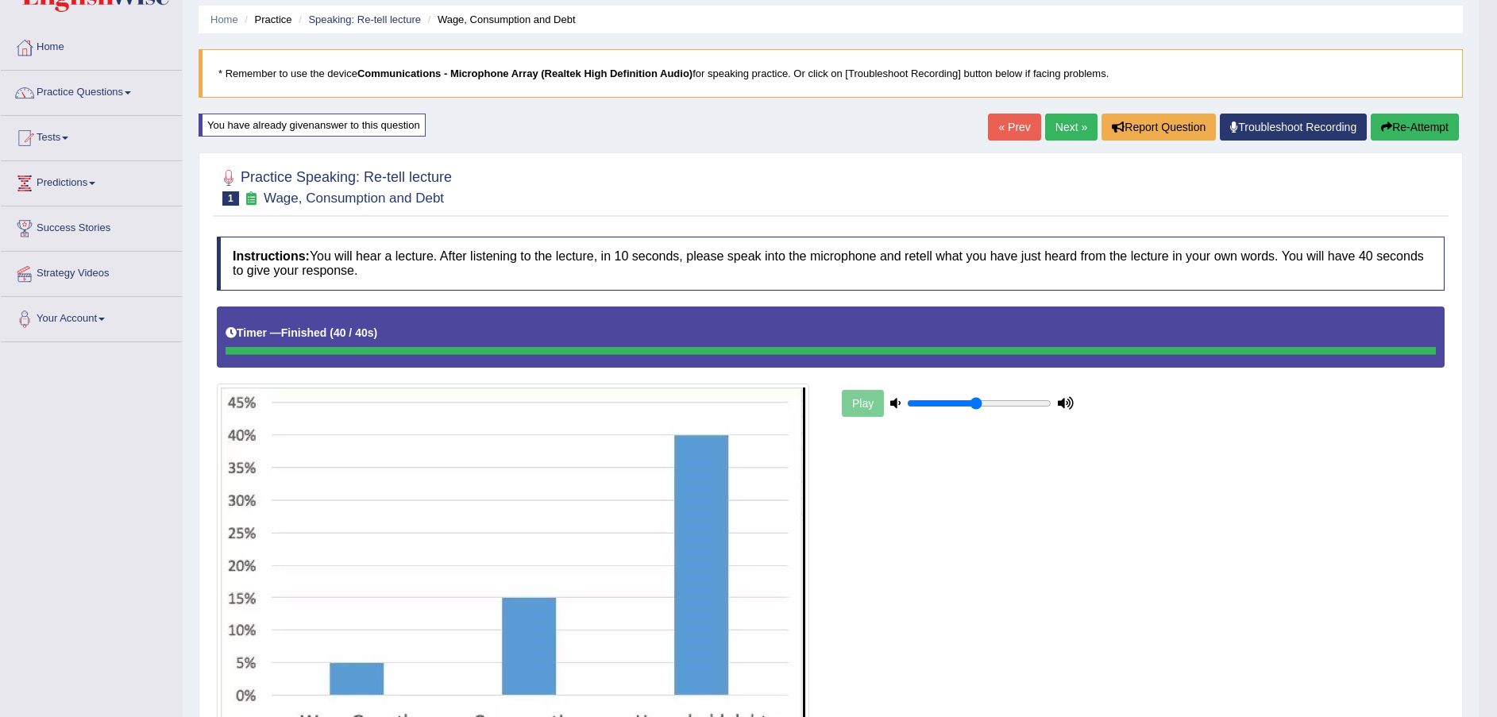
scroll to position [52, 0]
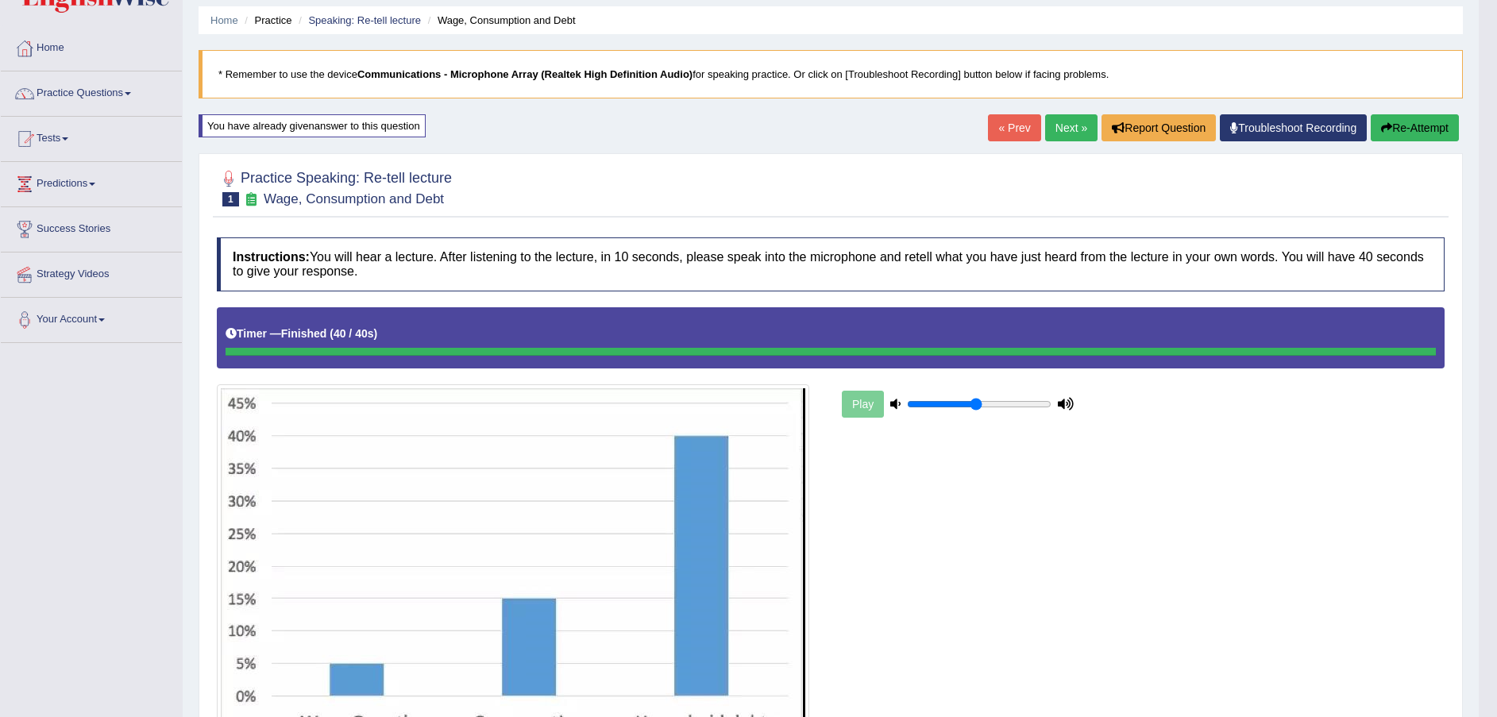
click at [1393, 120] on button "Re-Attempt" at bounding box center [1414, 127] width 88 height 27
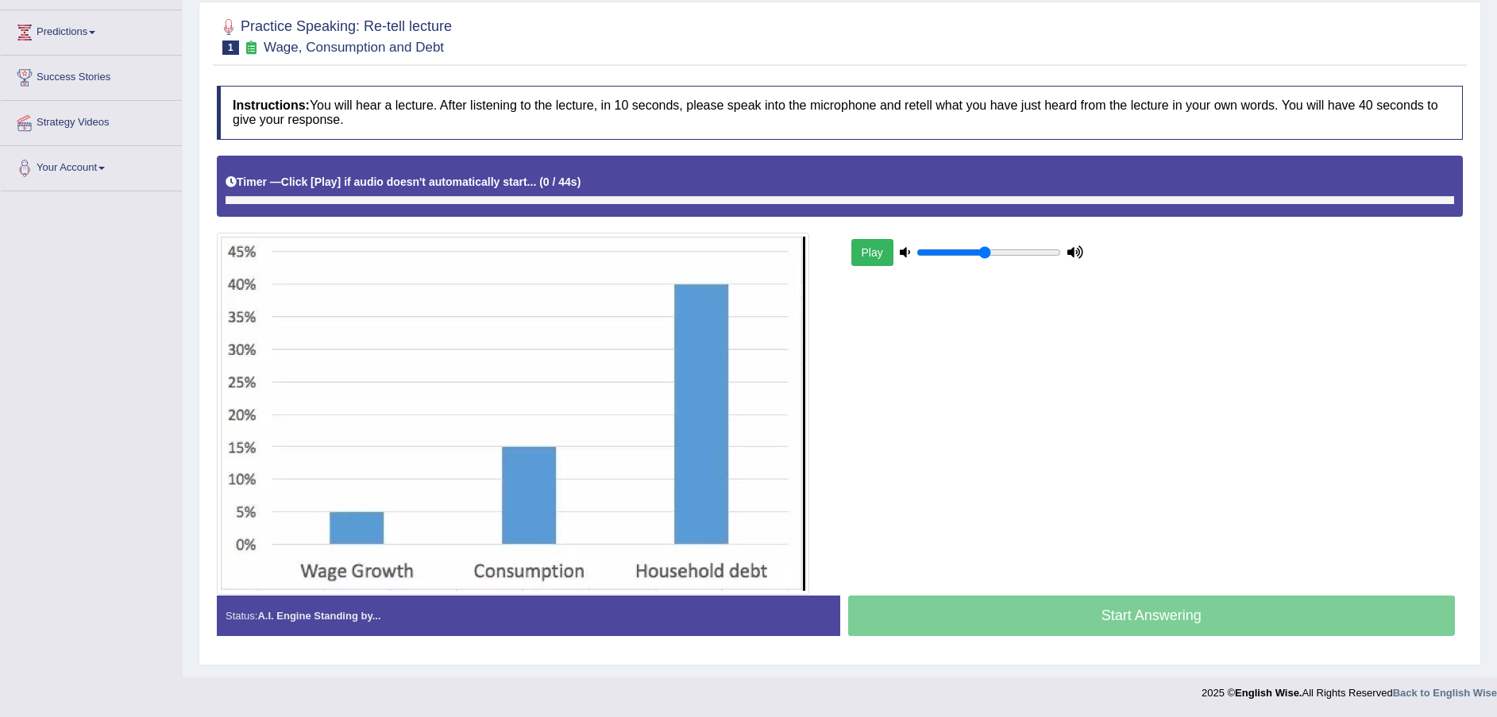
scroll to position [204, 0]
click at [933, 202] on div at bounding box center [839, 200] width 1228 height 8
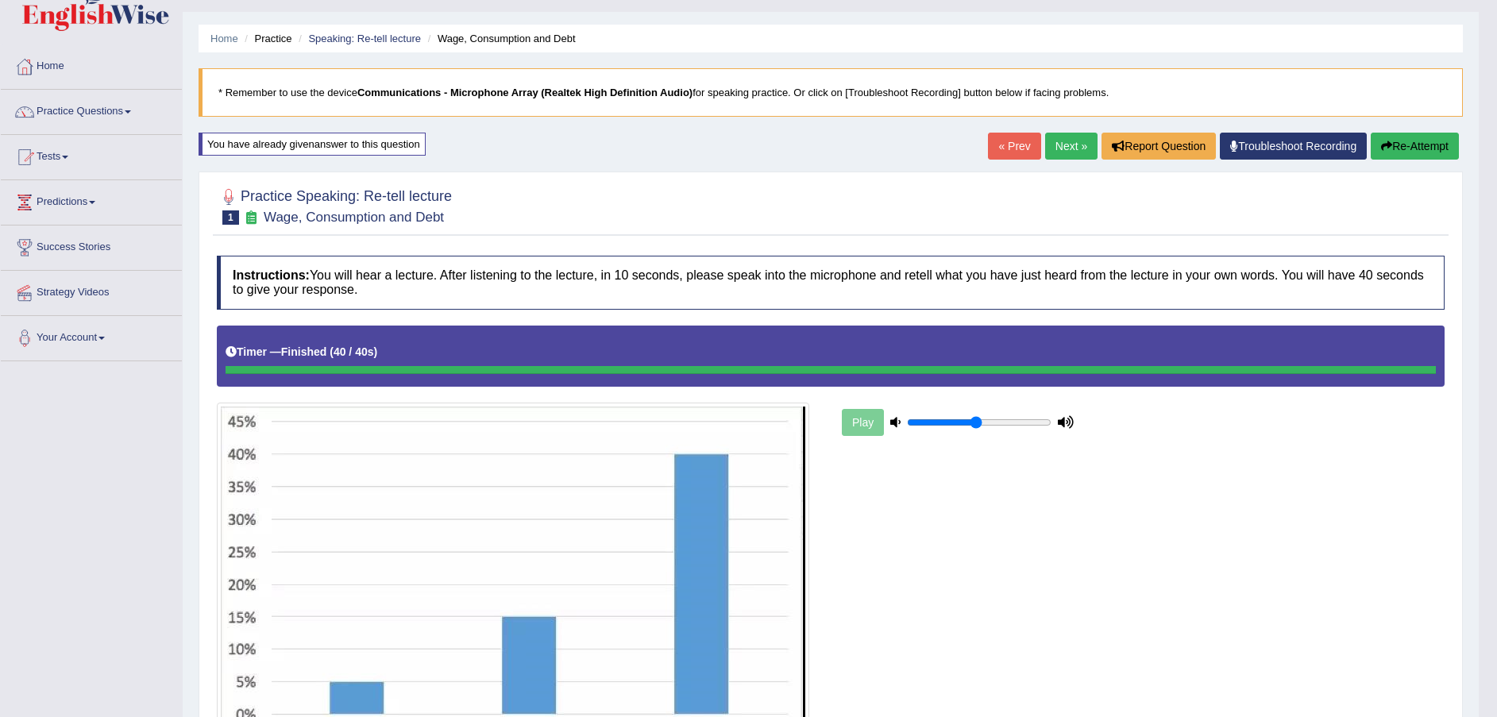
scroll to position [0, 0]
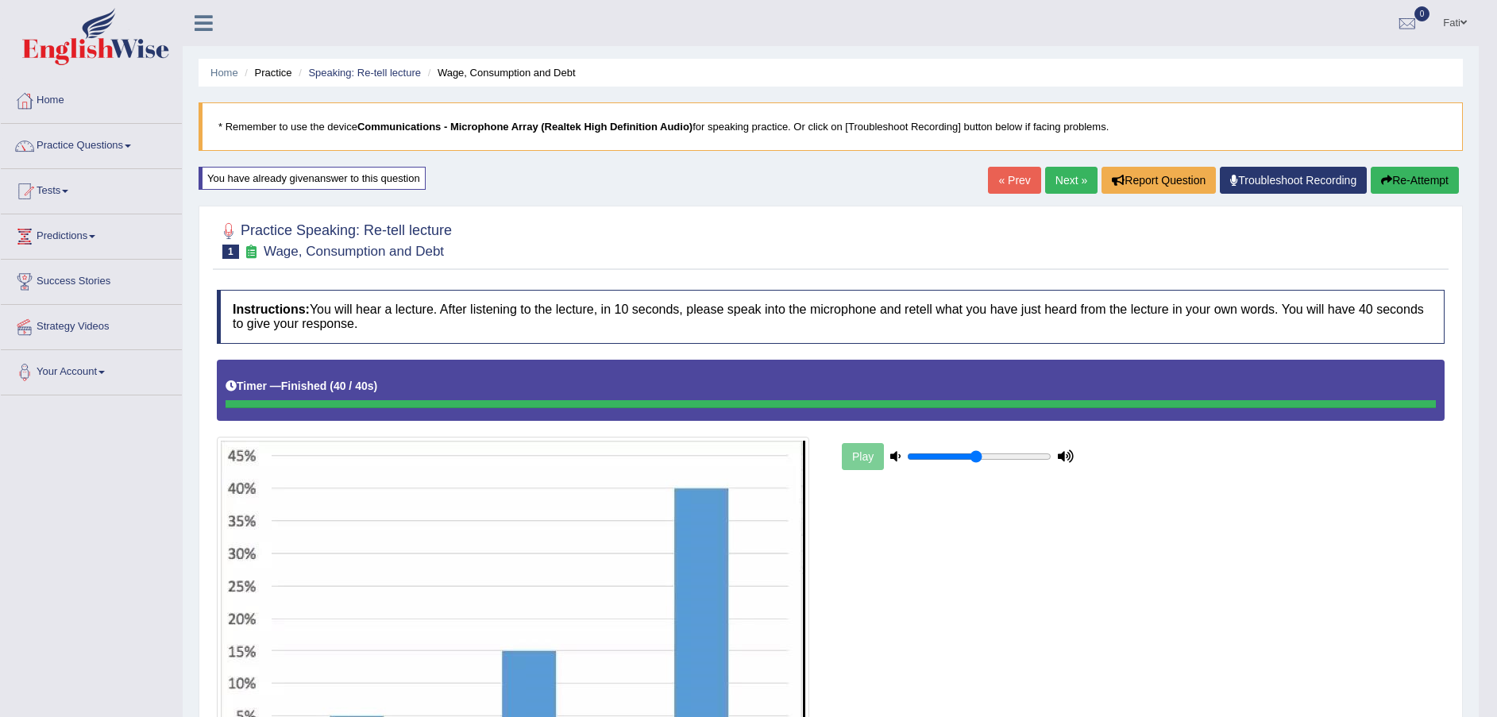
click at [1072, 183] on link "Next »" at bounding box center [1071, 180] width 52 height 27
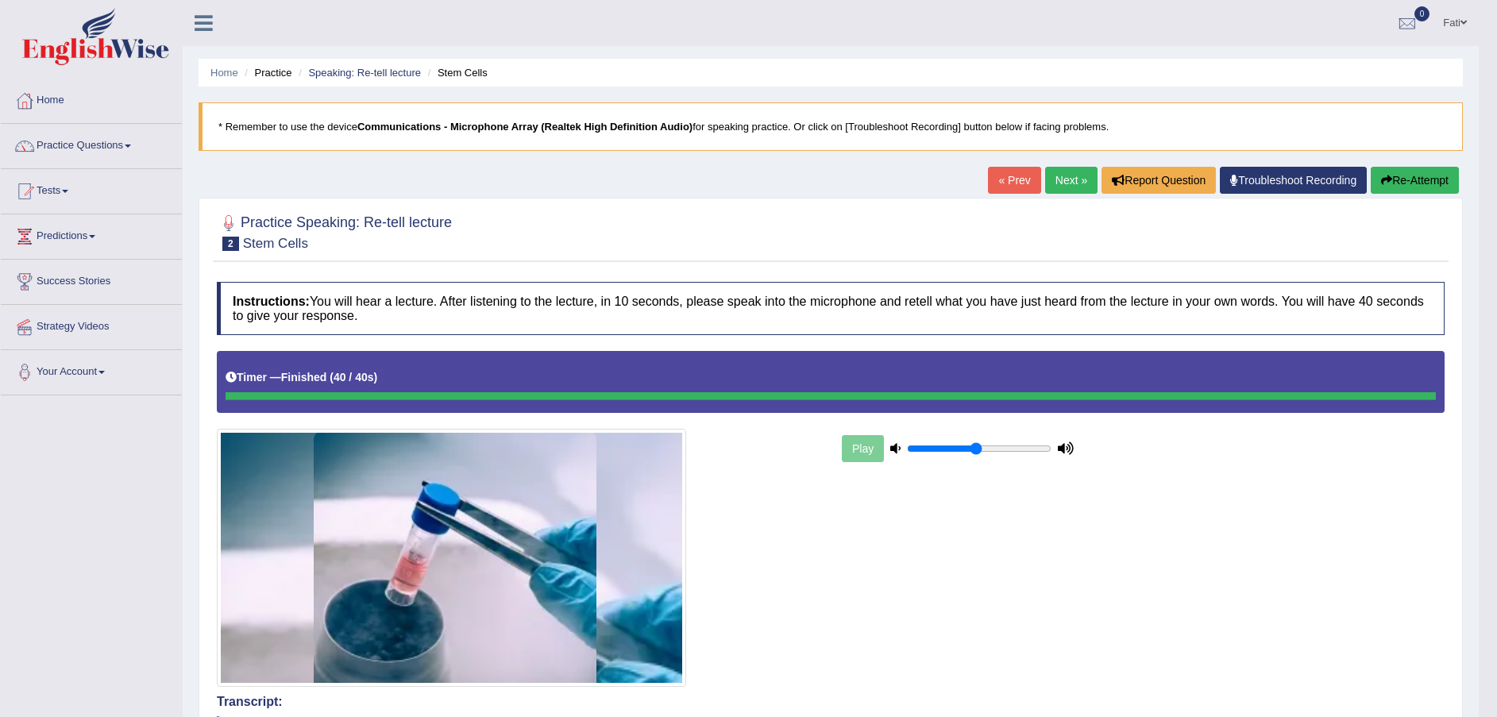
click at [1397, 183] on button "Re-Attempt" at bounding box center [1414, 180] width 88 height 27
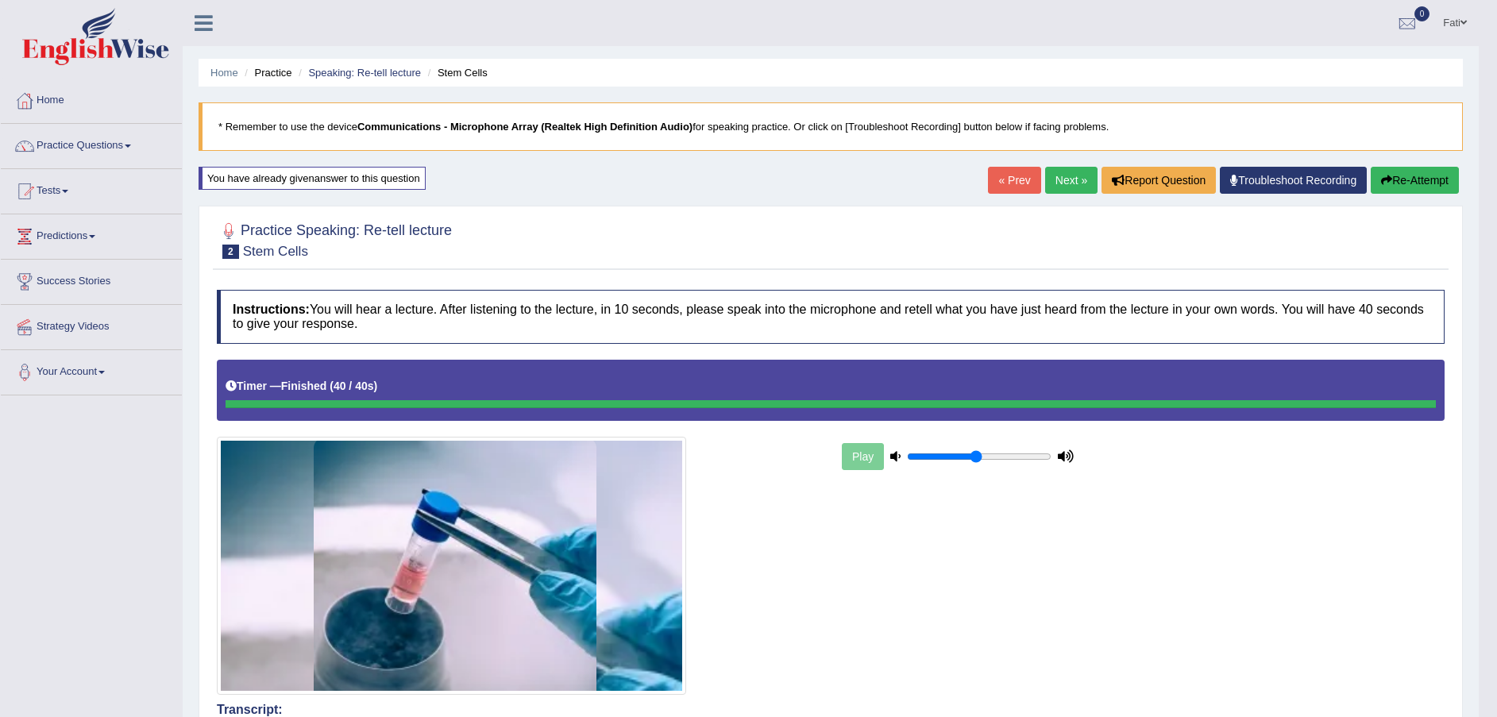
click at [1419, 178] on button "Re-Attempt" at bounding box center [1414, 180] width 88 height 27
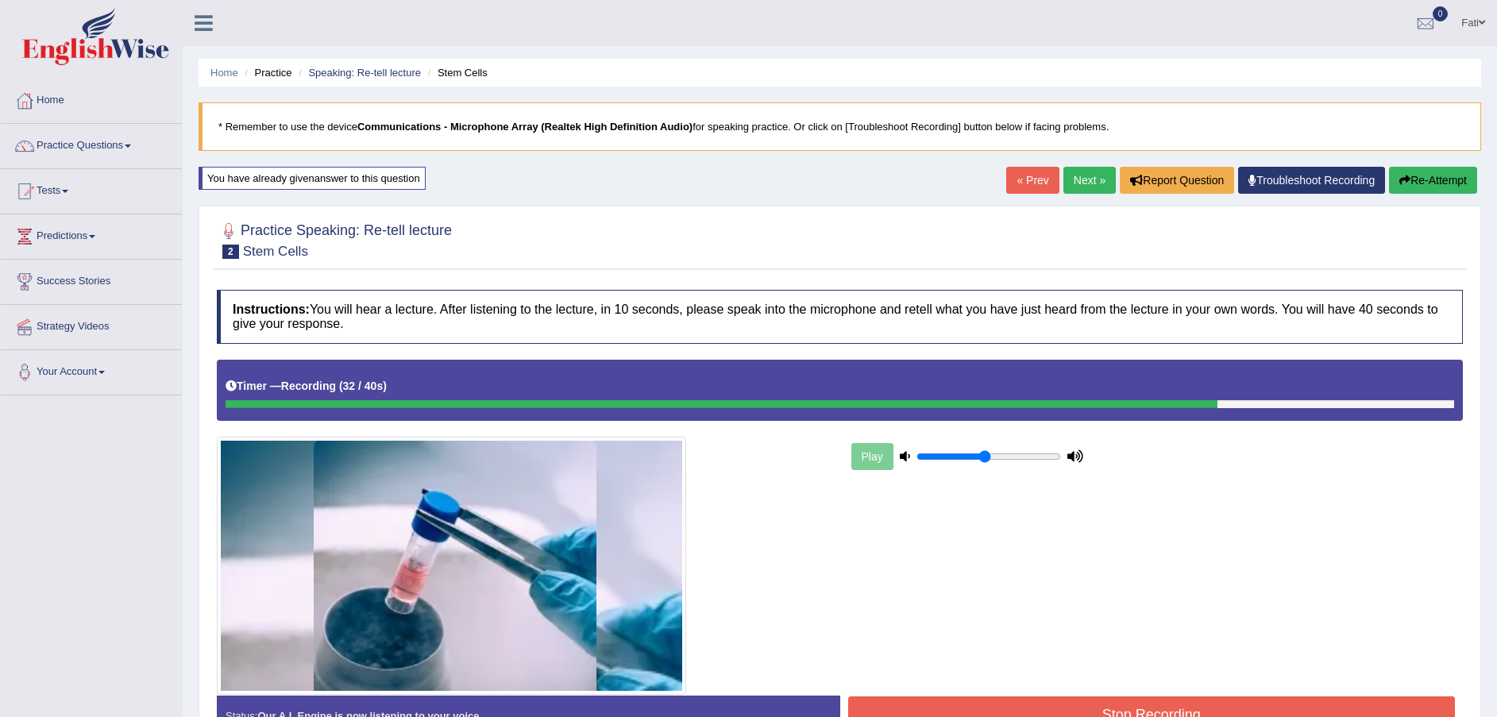
click at [1424, 174] on button "Re-Attempt" at bounding box center [1433, 180] width 88 height 27
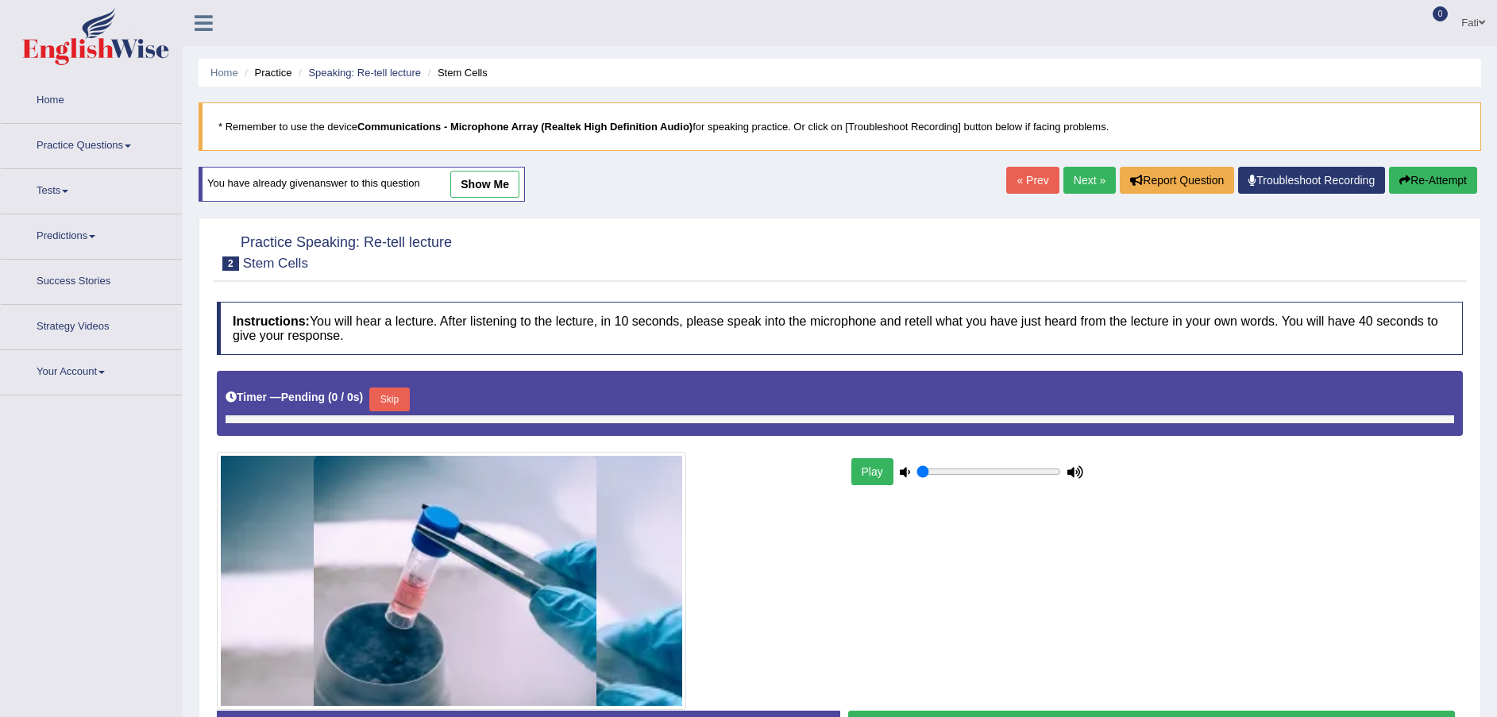
type input "0.5"
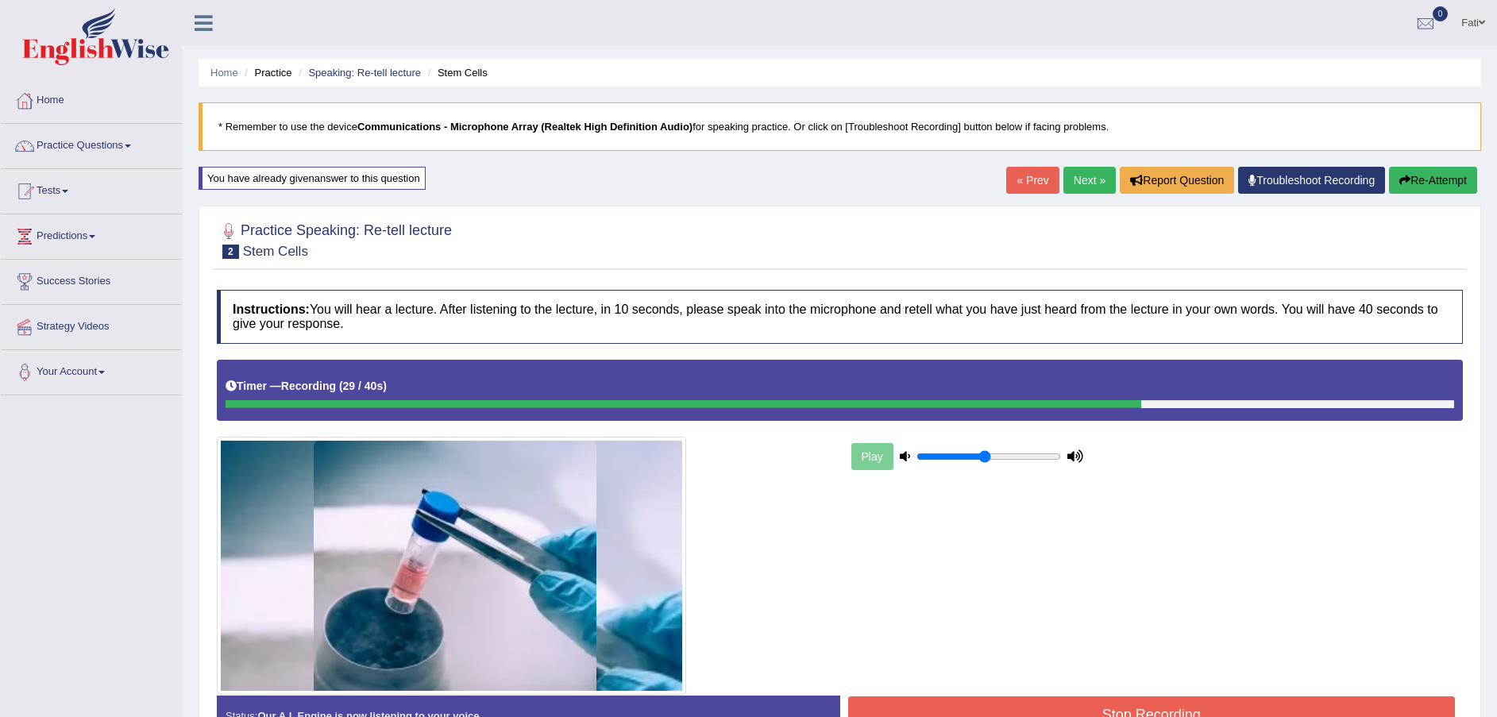
click at [1429, 178] on button "Re-Attempt" at bounding box center [1433, 180] width 88 height 27
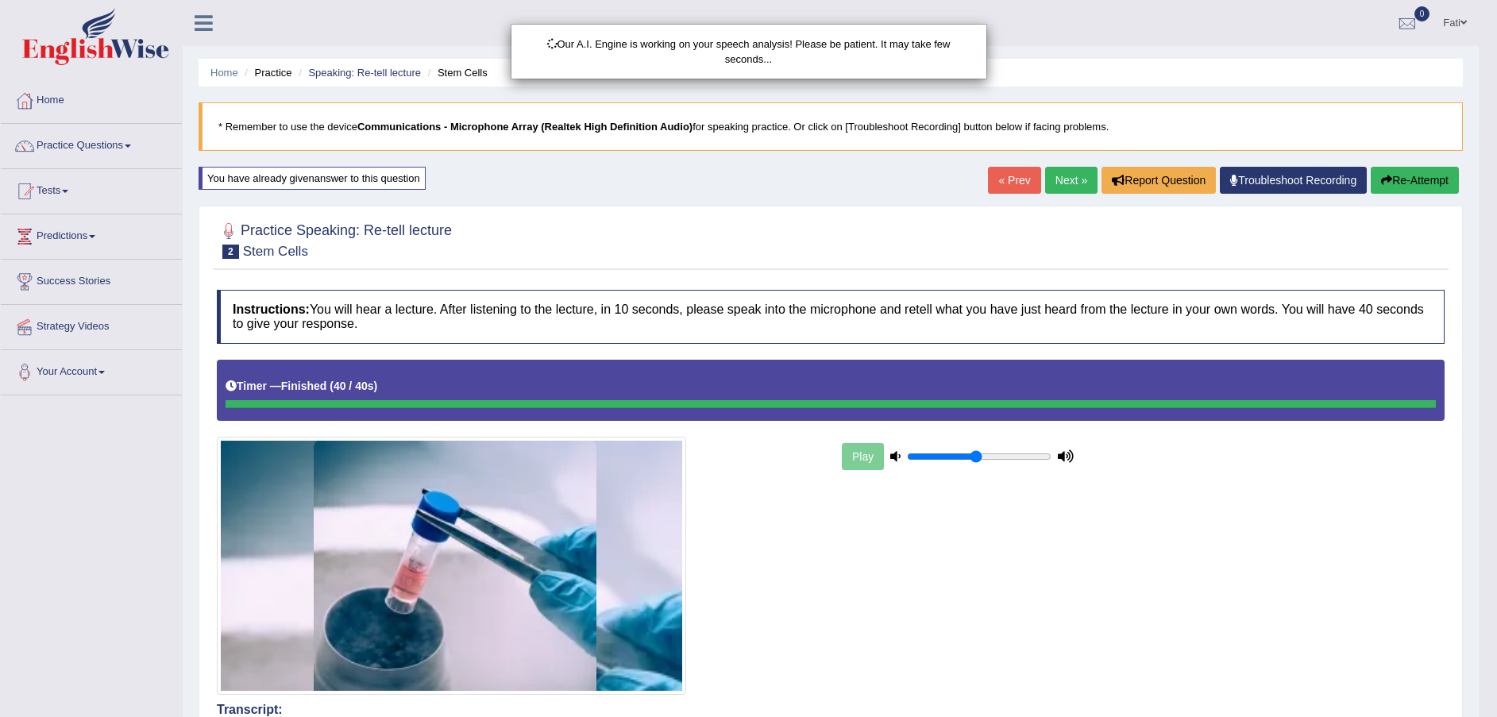
click at [1253, 555] on div "Our A.I. Engine is working on your speech analysis! Please be patient. It may t…" at bounding box center [748, 358] width 1497 height 717
click at [1416, 182] on button "Re-Attempt" at bounding box center [1414, 180] width 88 height 27
click at [1070, 178] on link "Next »" at bounding box center [1071, 180] width 52 height 27
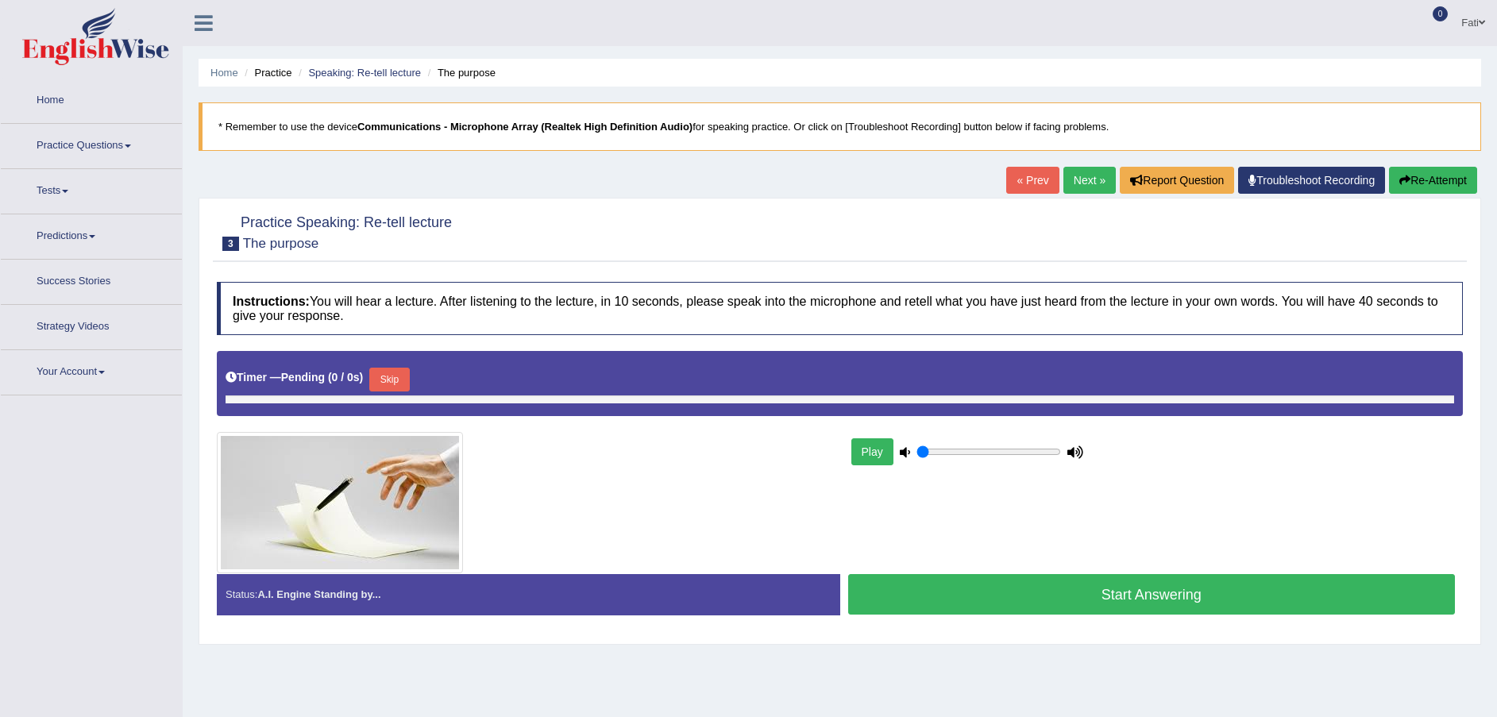
type input "0.5"
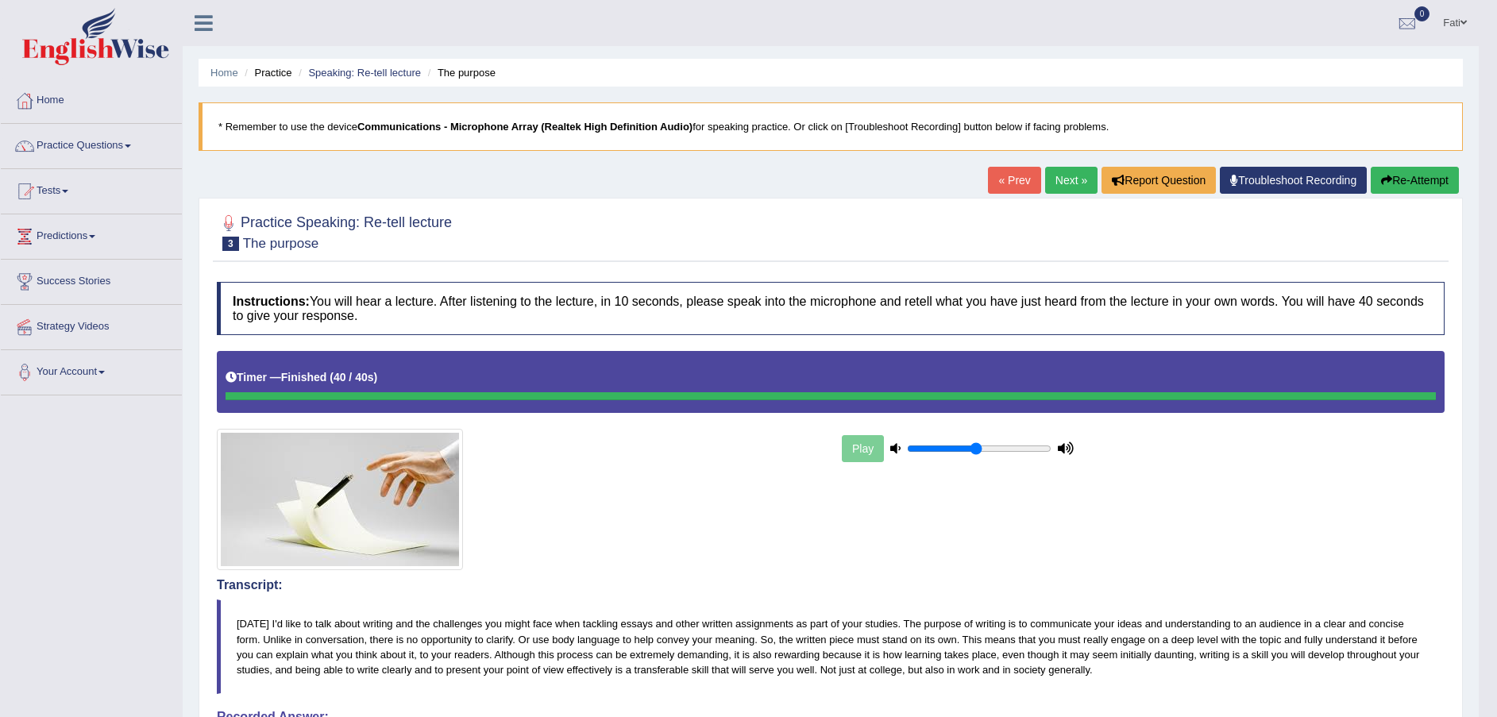
click at [1066, 181] on link "Next »" at bounding box center [1071, 180] width 52 height 27
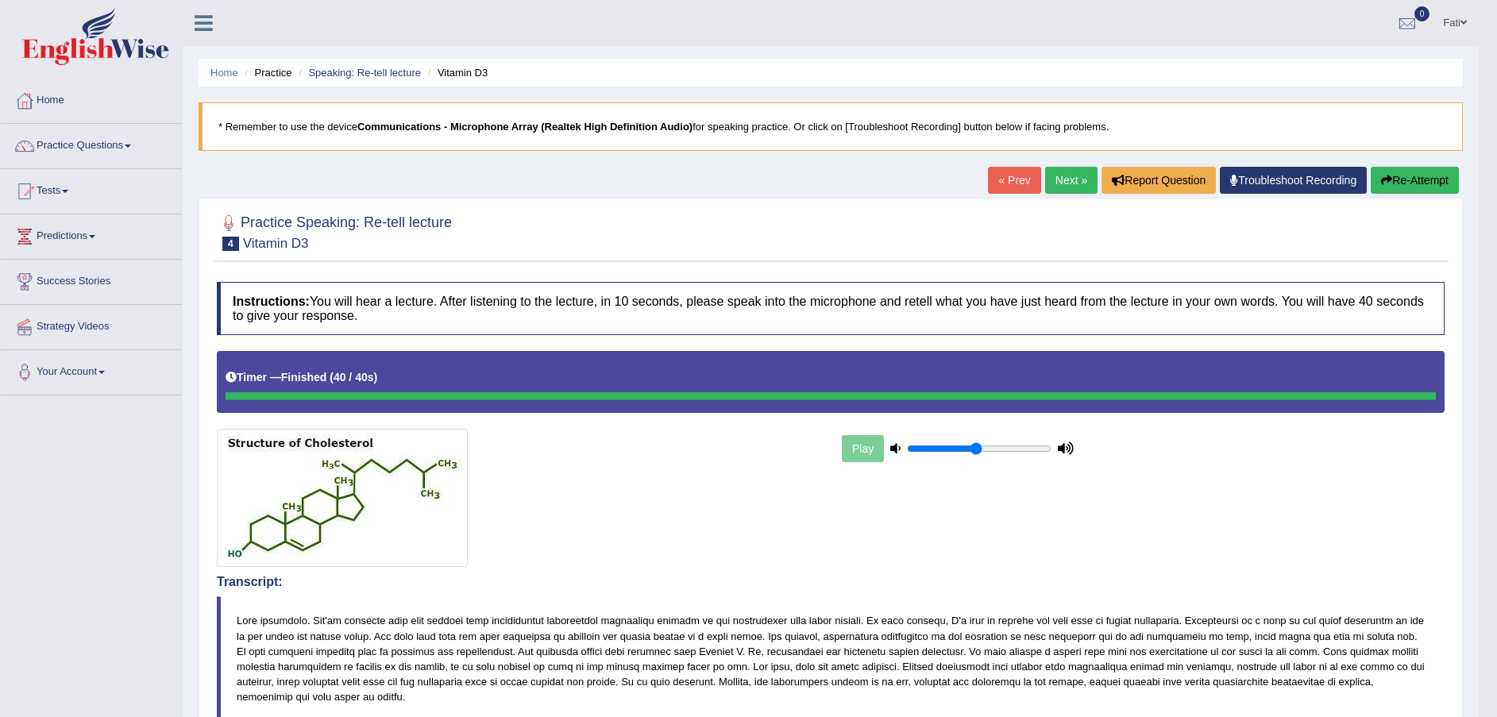
click at [1066, 175] on link "Next »" at bounding box center [1071, 180] width 52 height 27
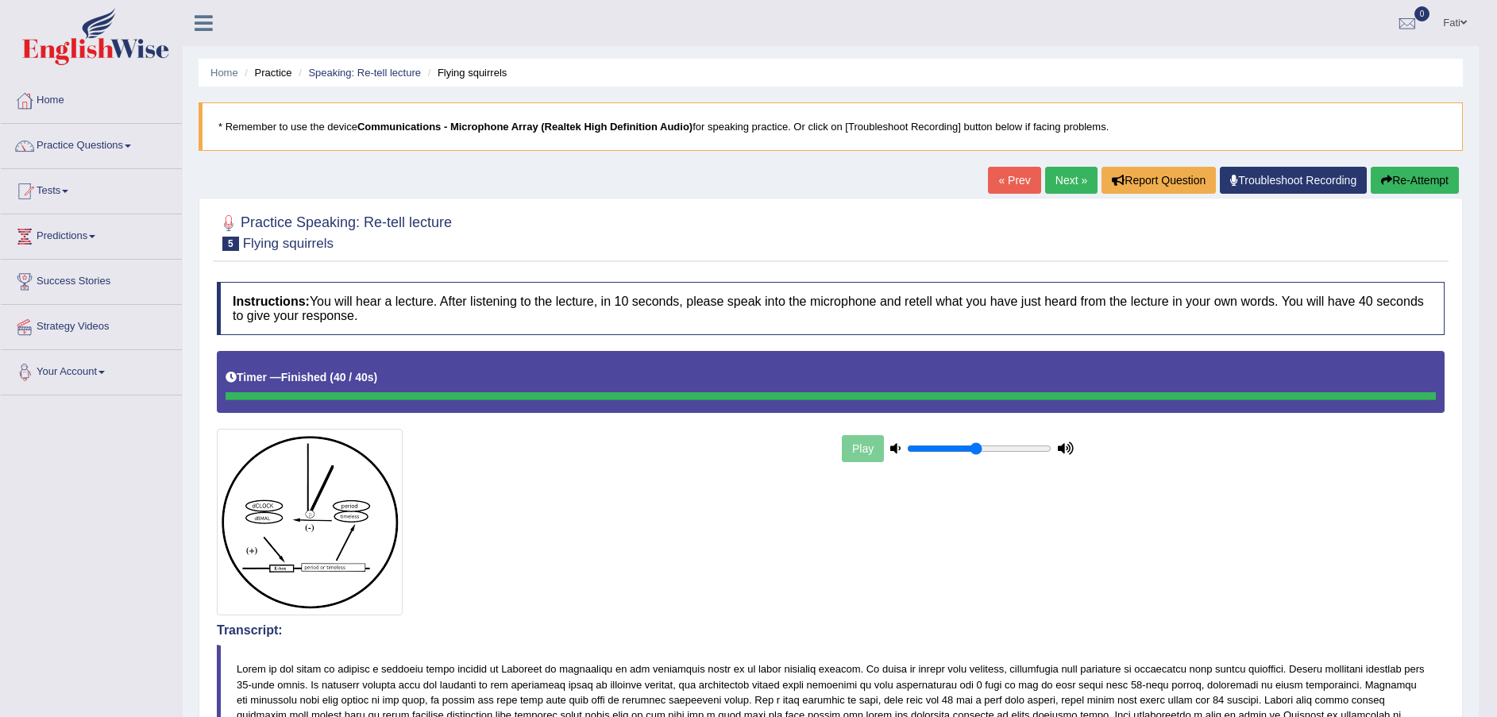
click at [96, 562] on div "Toggle navigation Home Practice Questions Speaking Practice Read Aloud Repeat S…" at bounding box center [739, 661] width 1478 height 1323
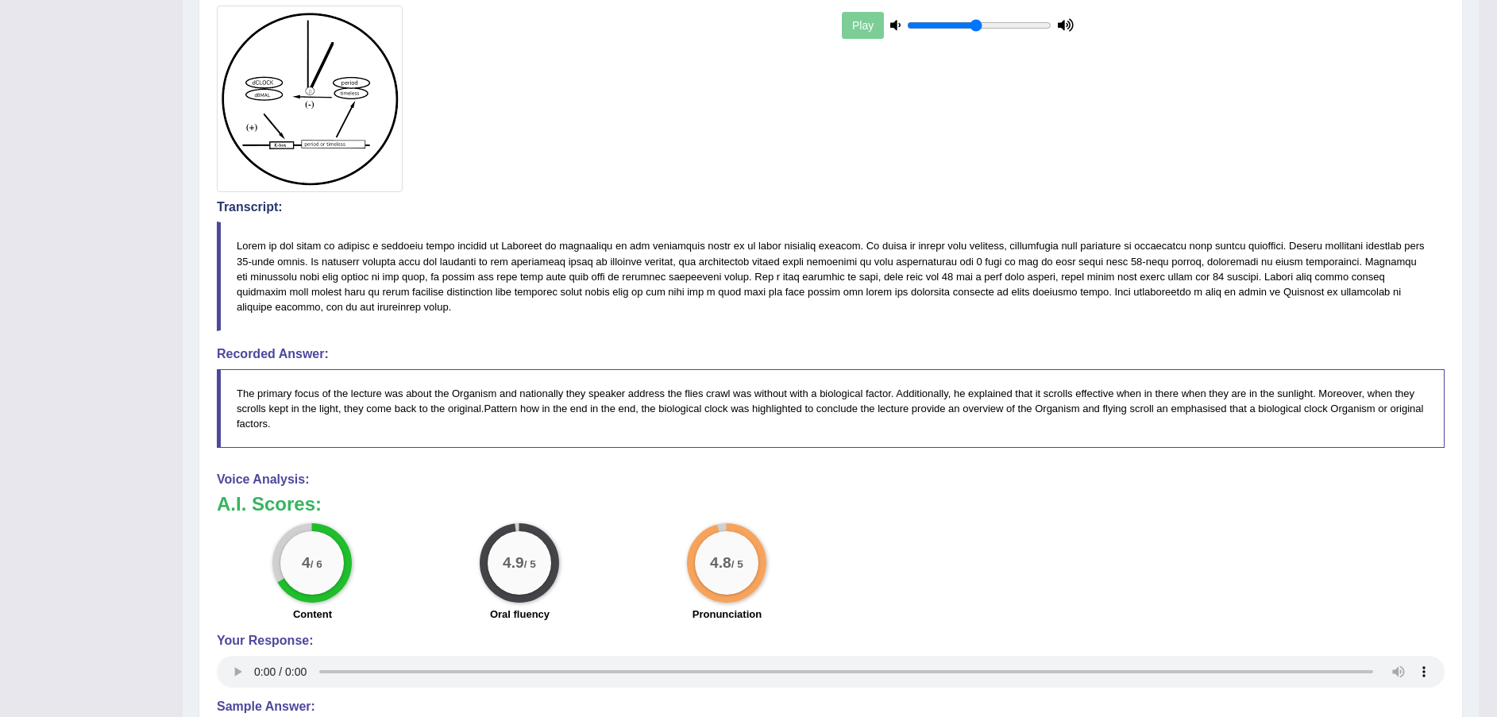
scroll to position [137, 0]
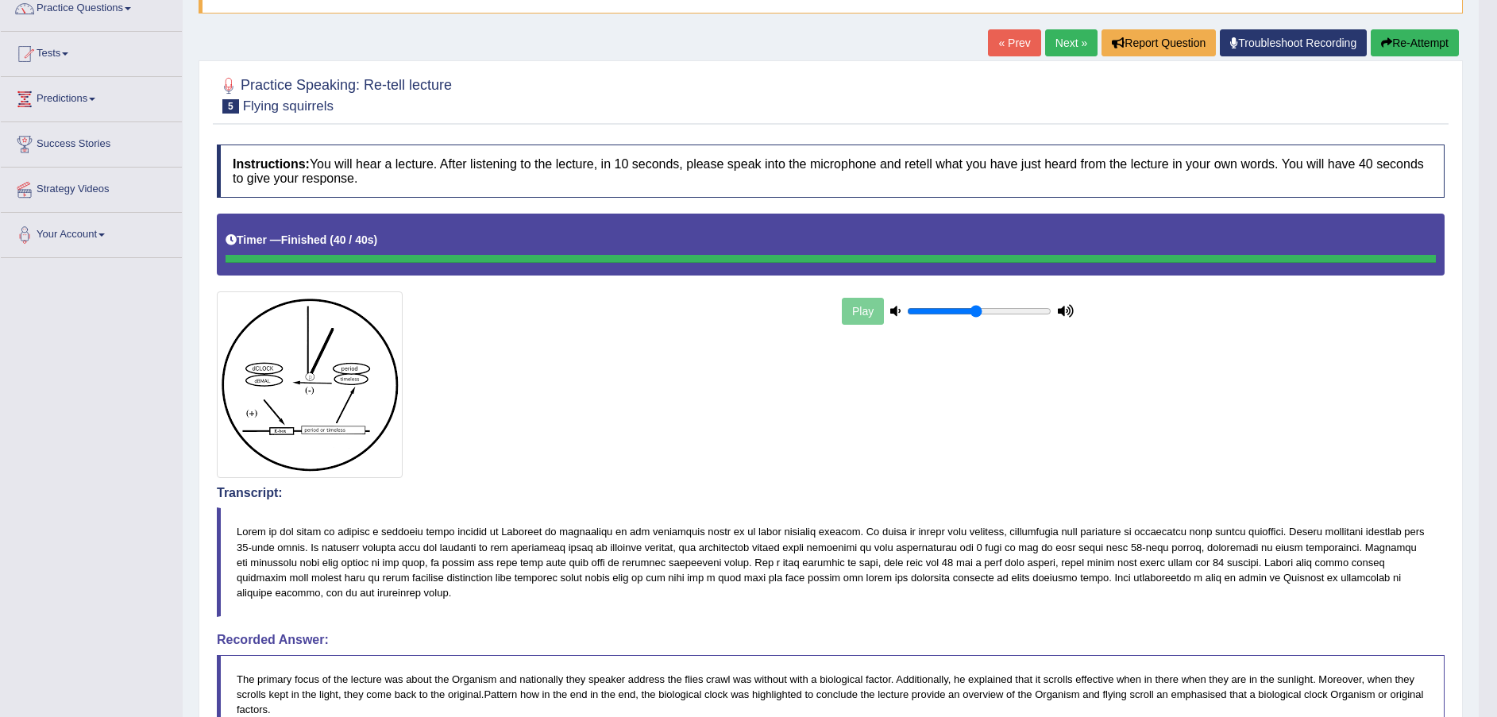
click at [1425, 43] on button "Re-Attempt" at bounding box center [1414, 42] width 88 height 27
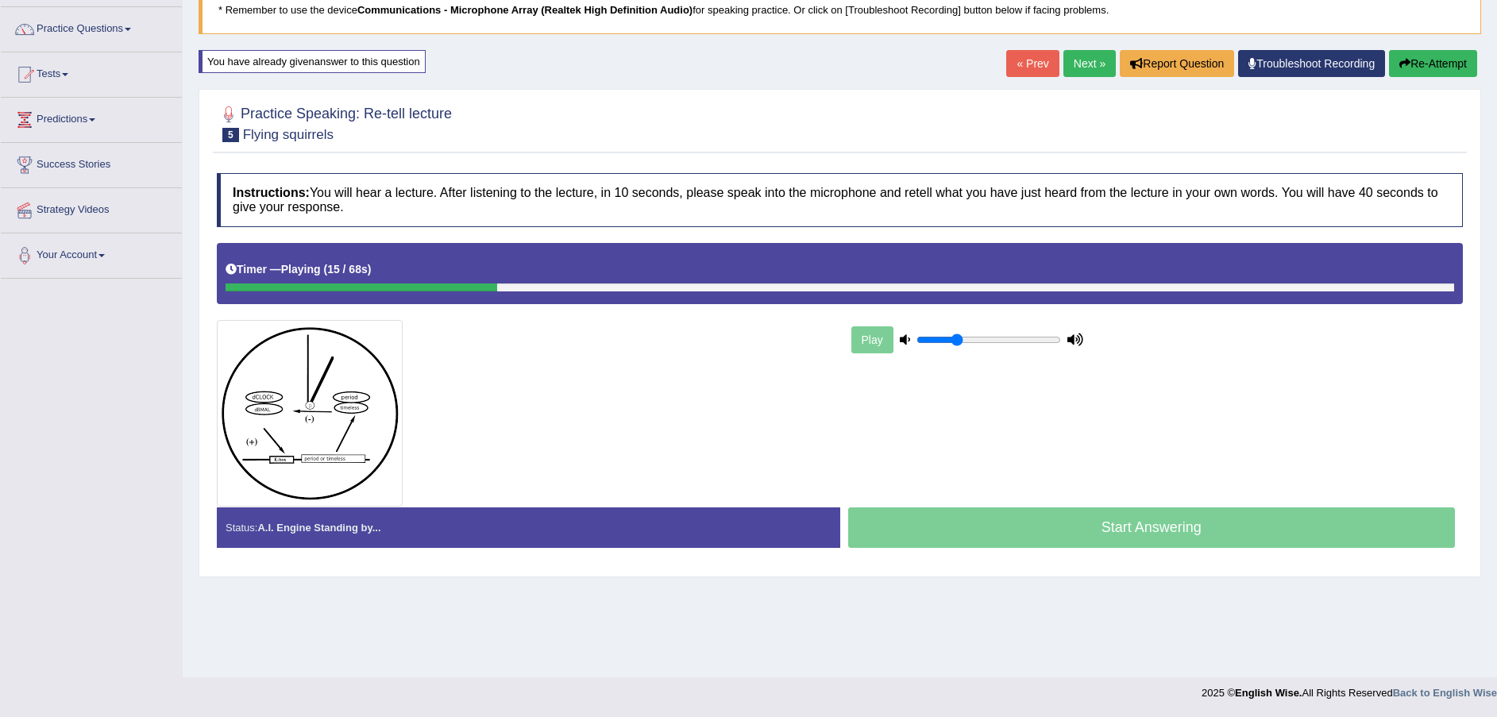
type input "0.3"
click at [956, 337] on input "range" at bounding box center [988, 339] width 145 height 13
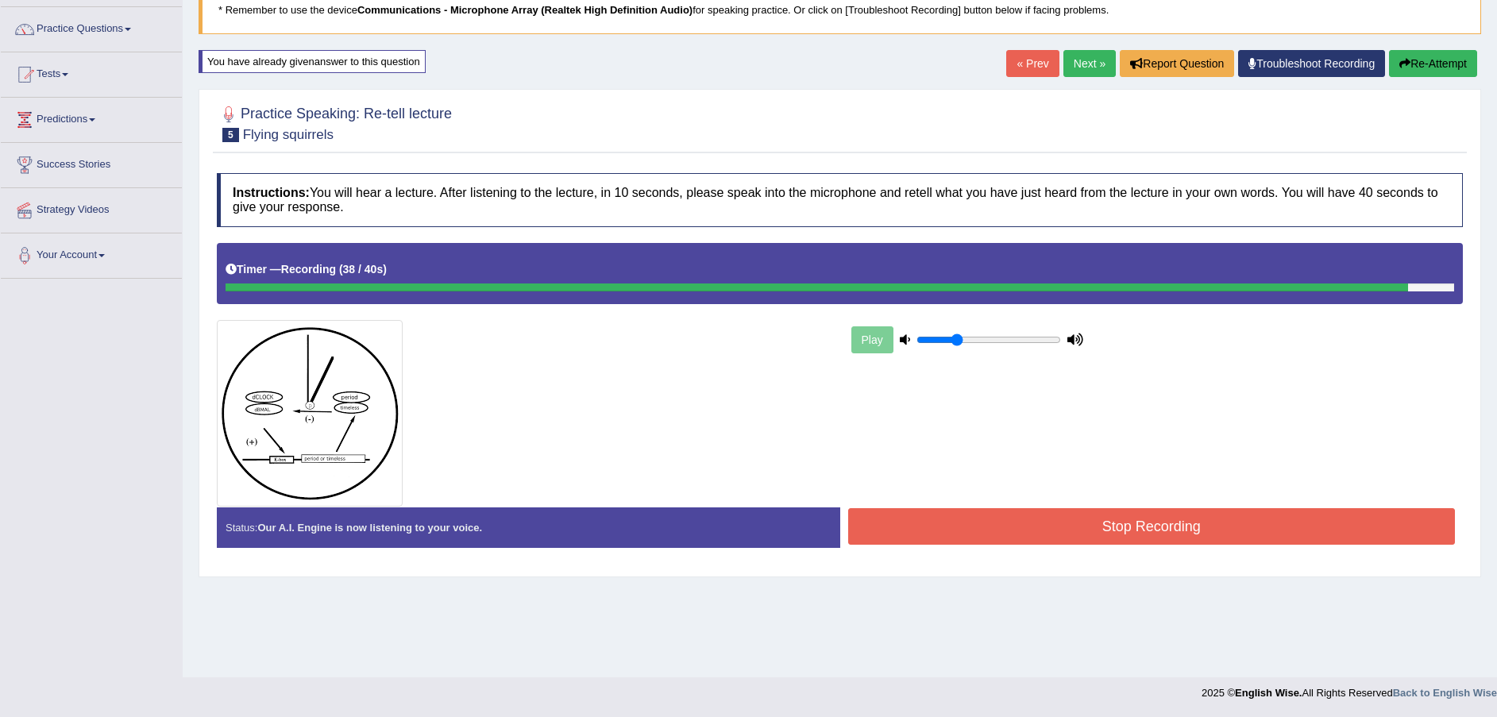
click at [1009, 527] on button "Stop Recording" at bounding box center [1151, 526] width 607 height 37
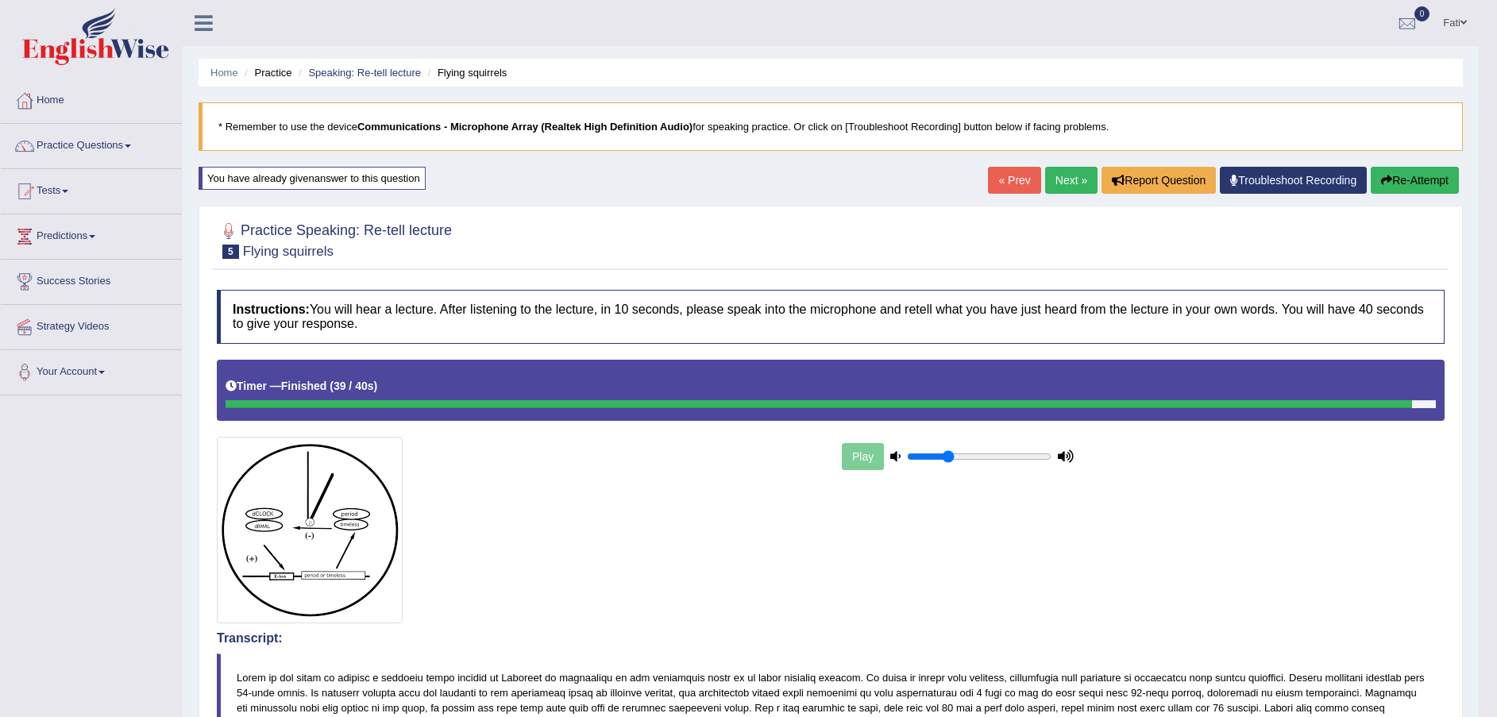
click at [1436, 181] on button "Re-Attempt" at bounding box center [1414, 180] width 88 height 27
click at [1411, 183] on button "Re-Attempt" at bounding box center [1414, 180] width 88 height 27
click at [1419, 176] on button "Re-Attempt" at bounding box center [1414, 180] width 88 height 27
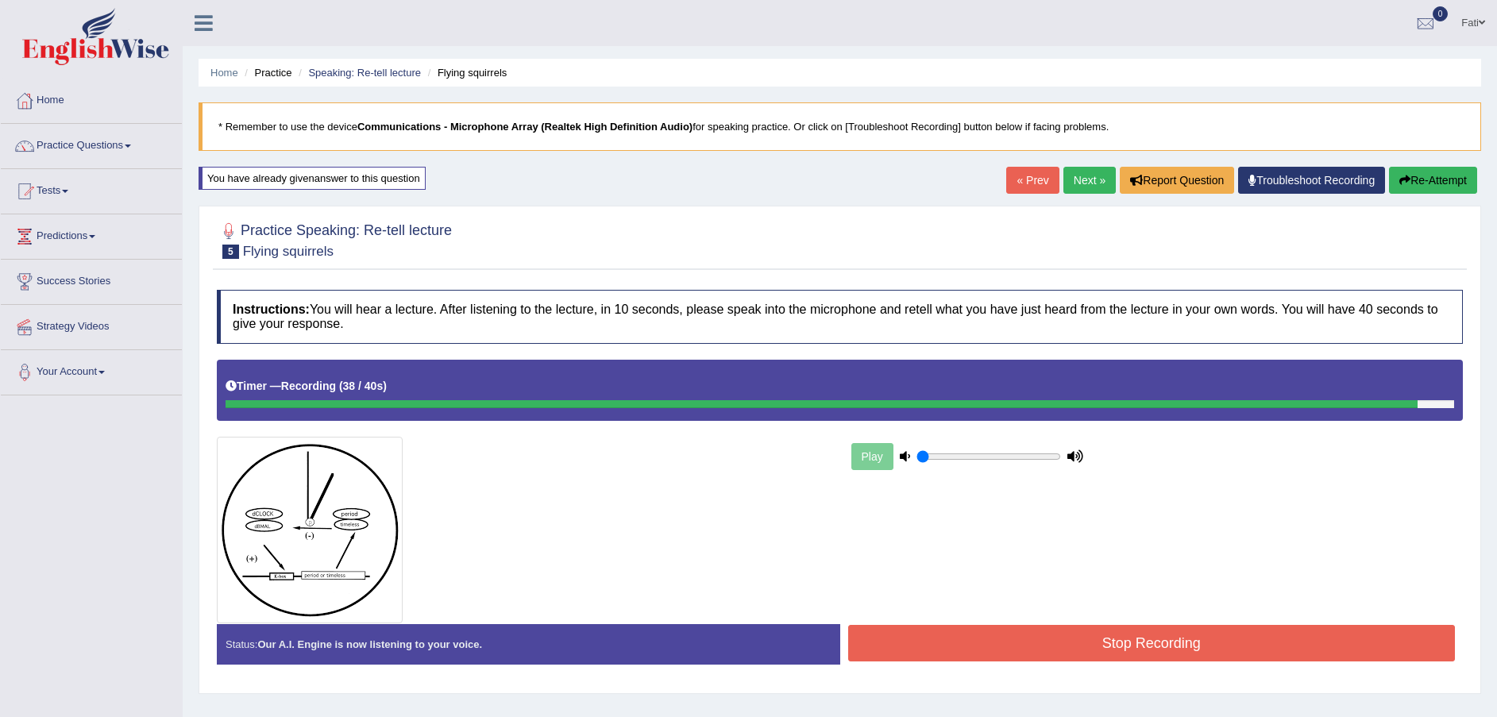
click at [1191, 638] on button "Stop Recording" at bounding box center [1151, 643] width 607 height 37
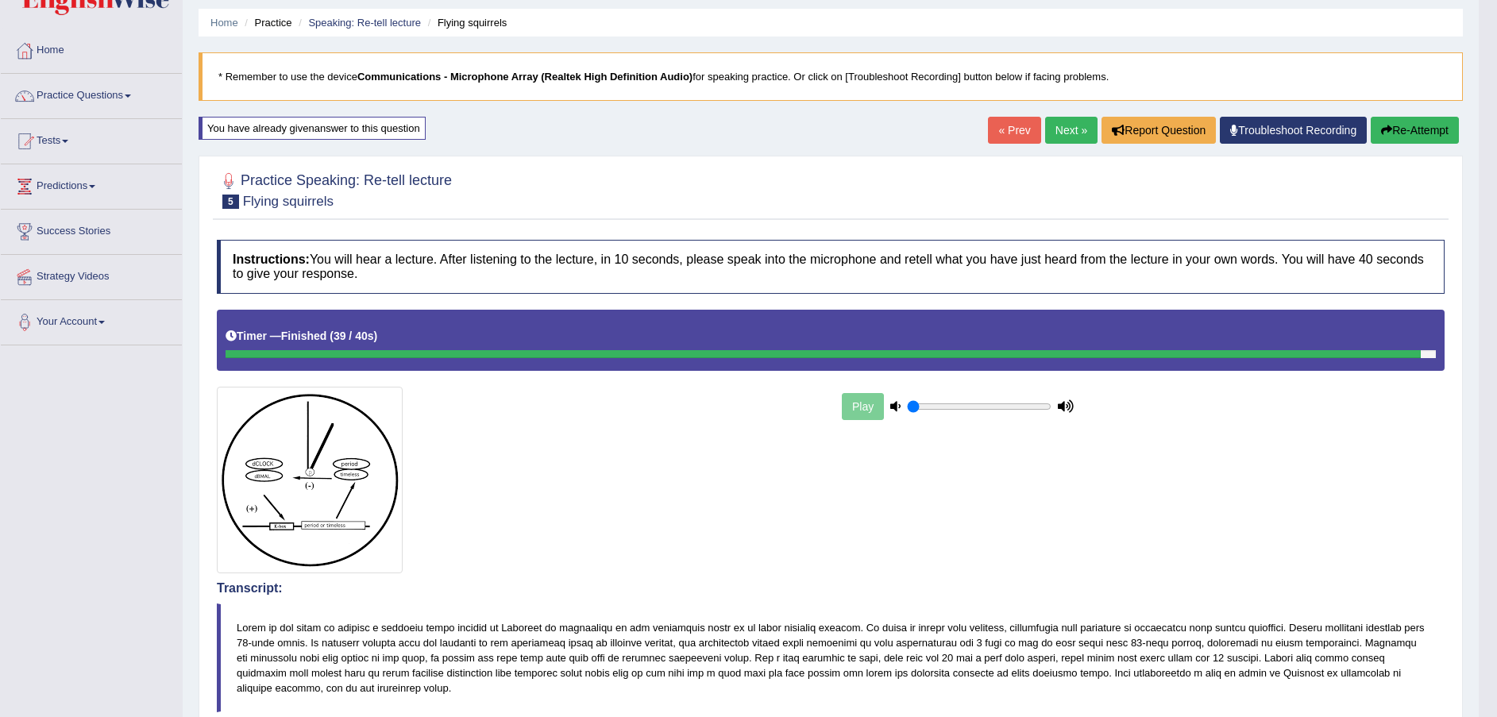
scroll to position [26, 0]
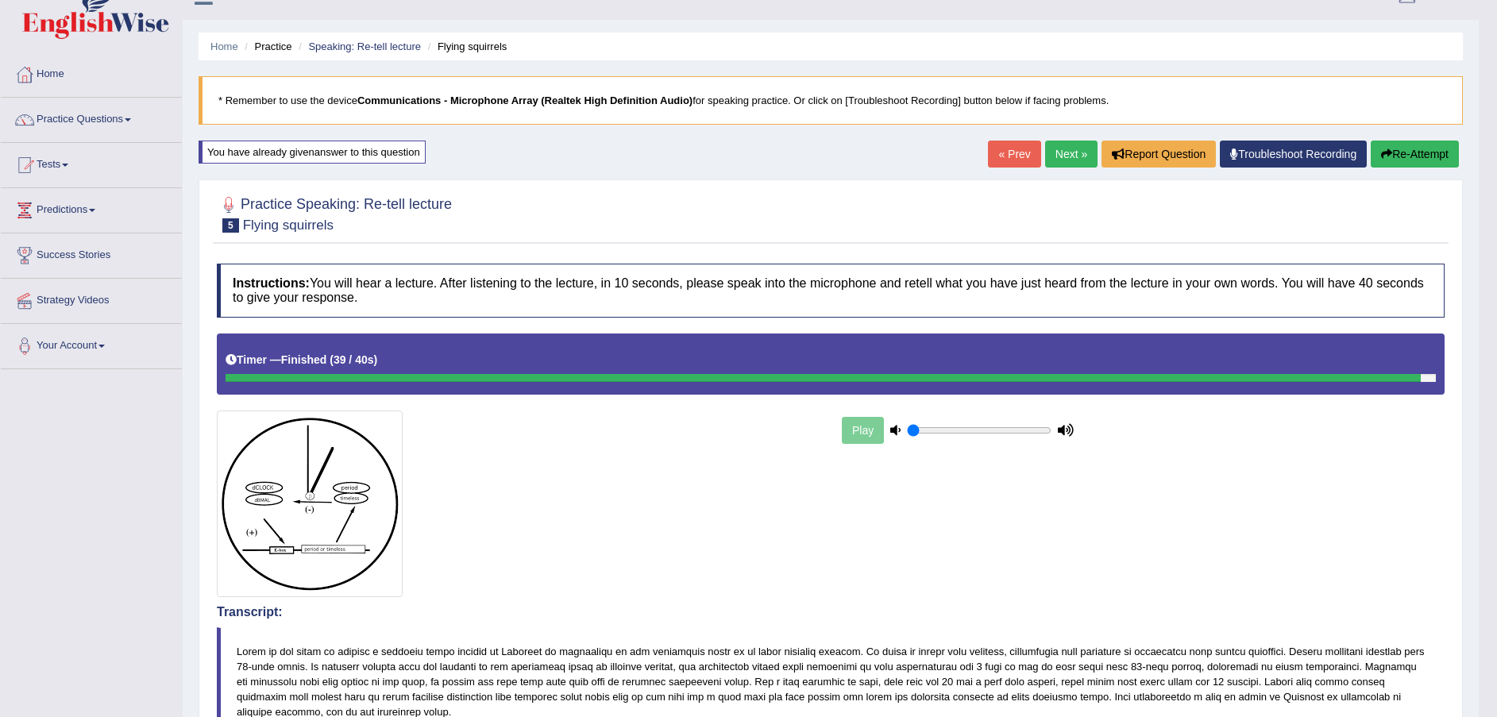
click at [1063, 151] on link "Next »" at bounding box center [1071, 154] width 52 height 27
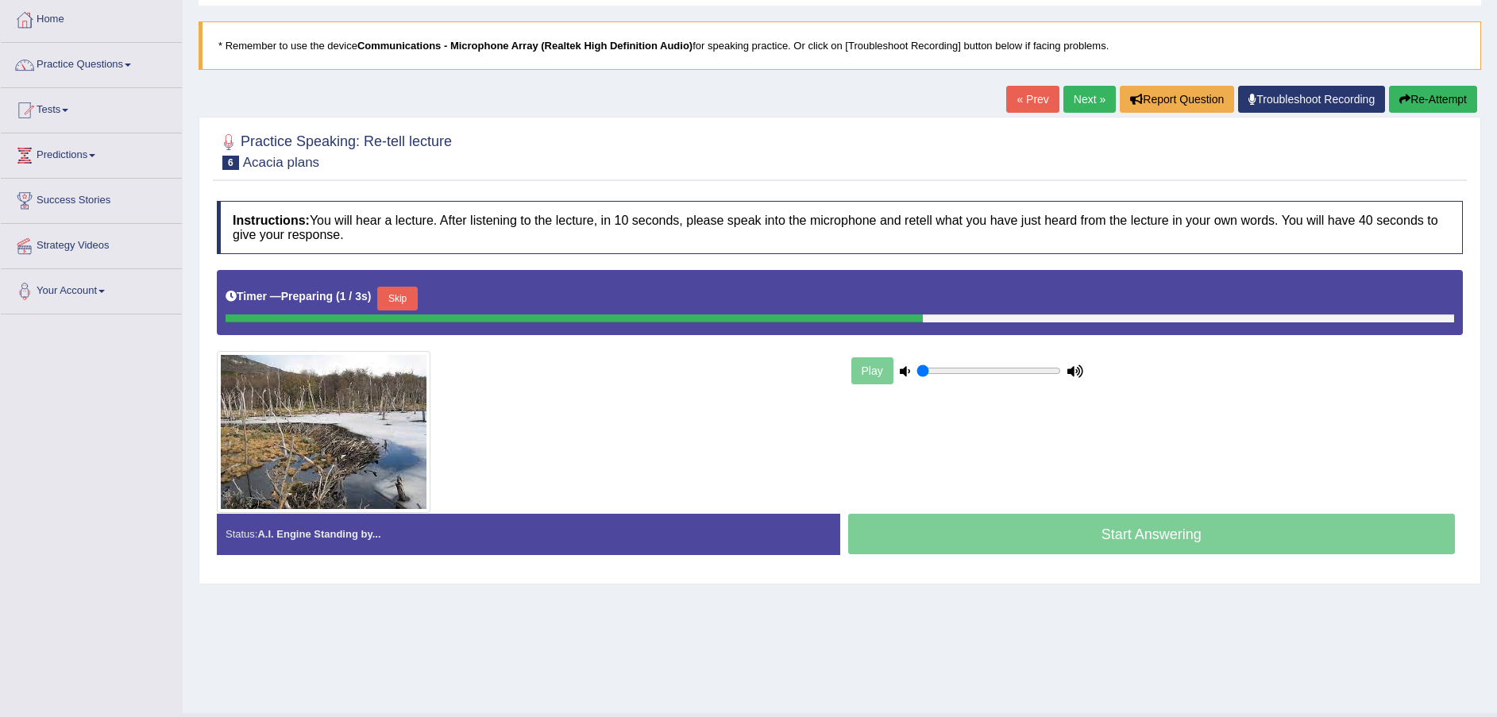
scroll to position [117, 0]
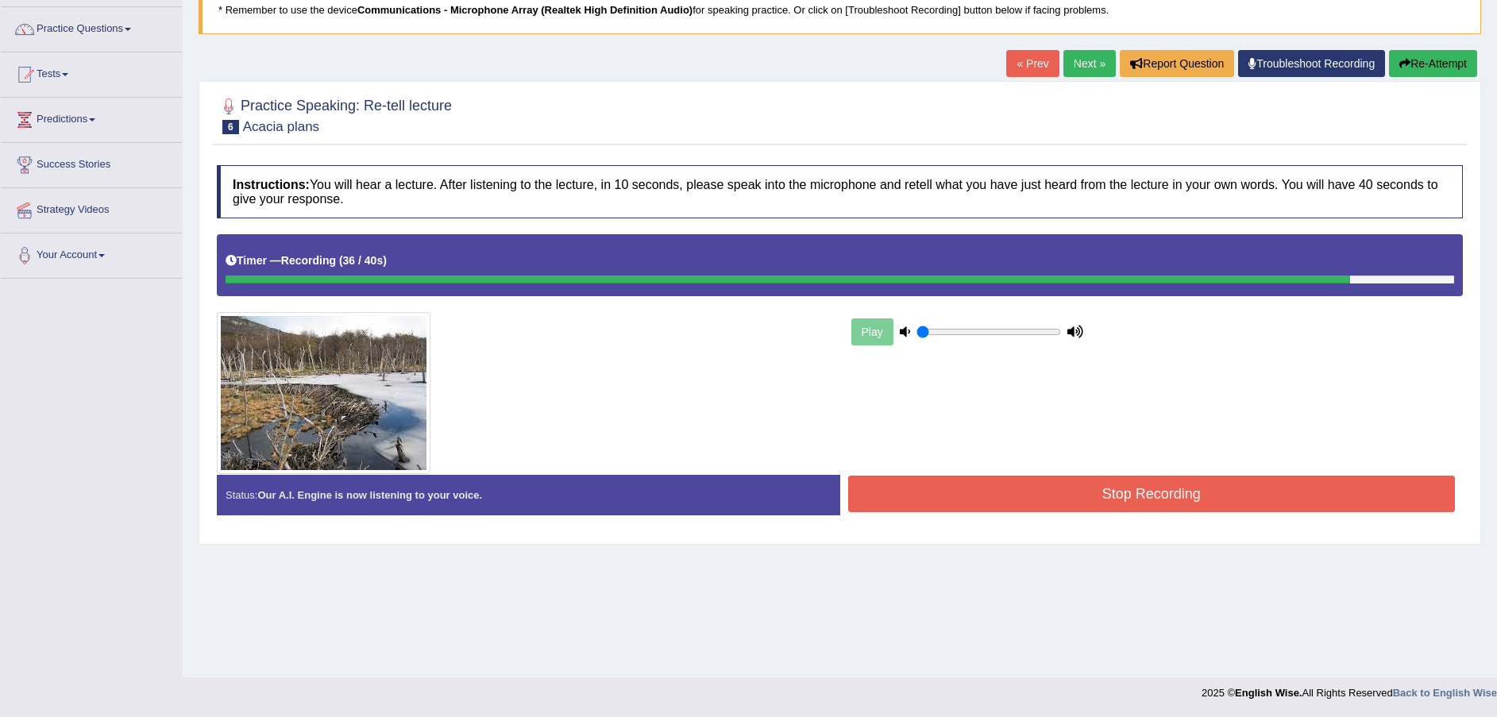
click at [1066, 491] on button "Stop Recording" at bounding box center [1151, 494] width 607 height 37
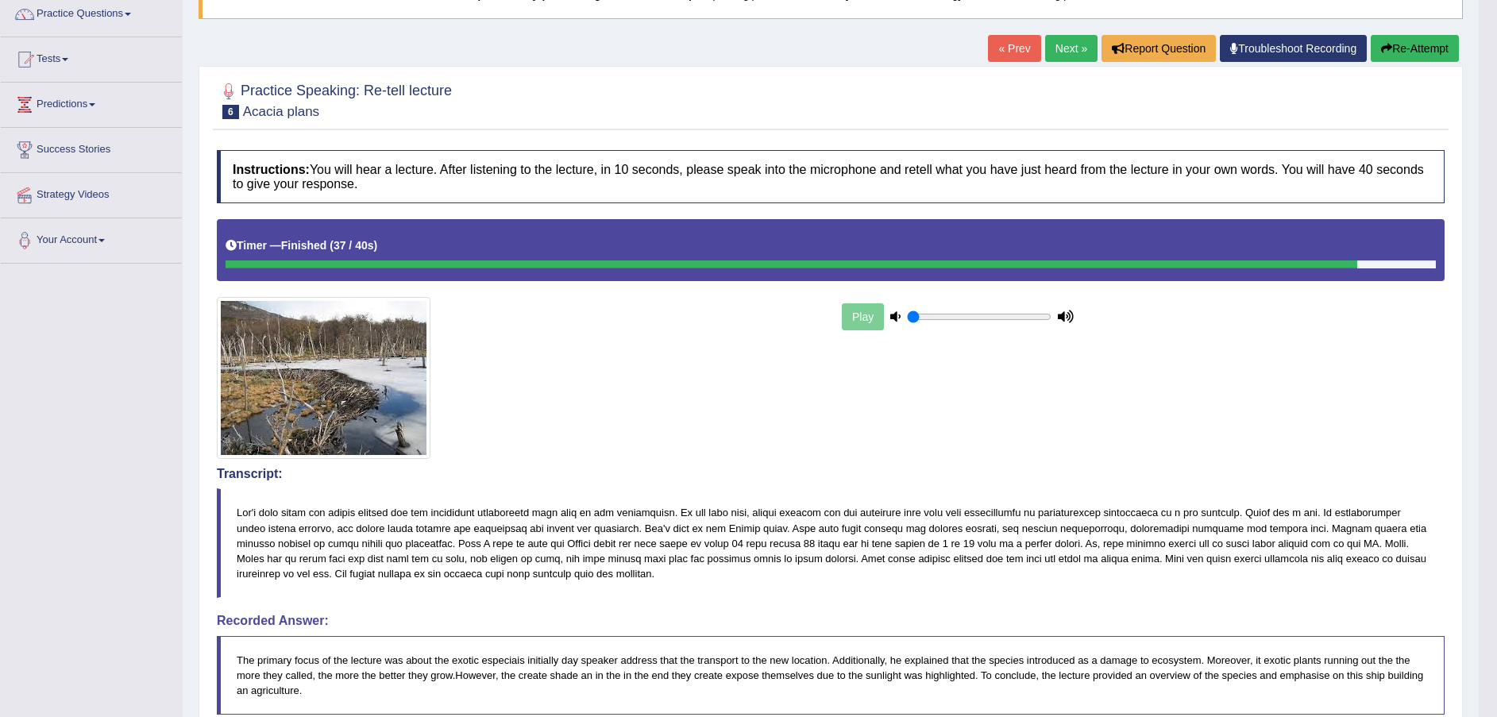
scroll to position [119, 0]
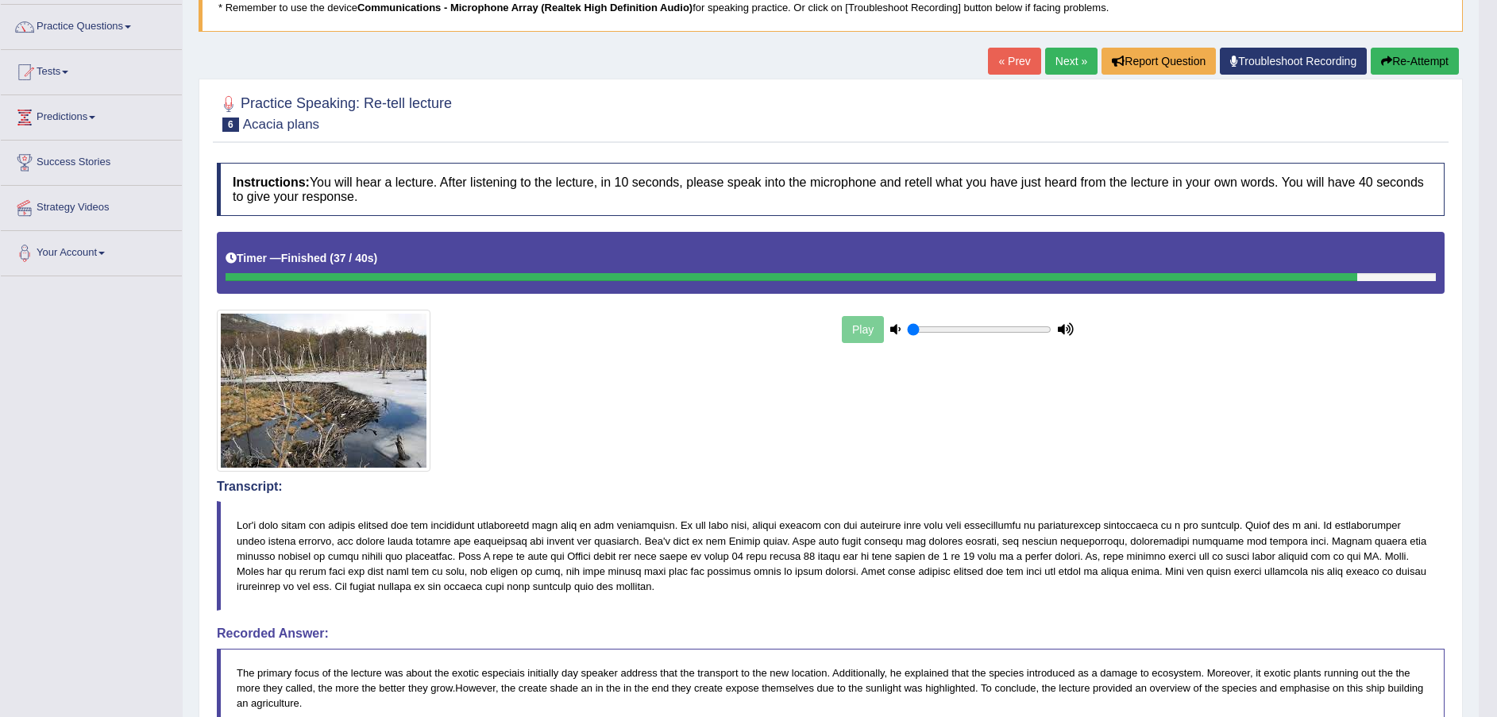
click at [1062, 64] on link "Next »" at bounding box center [1071, 61] width 52 height 27
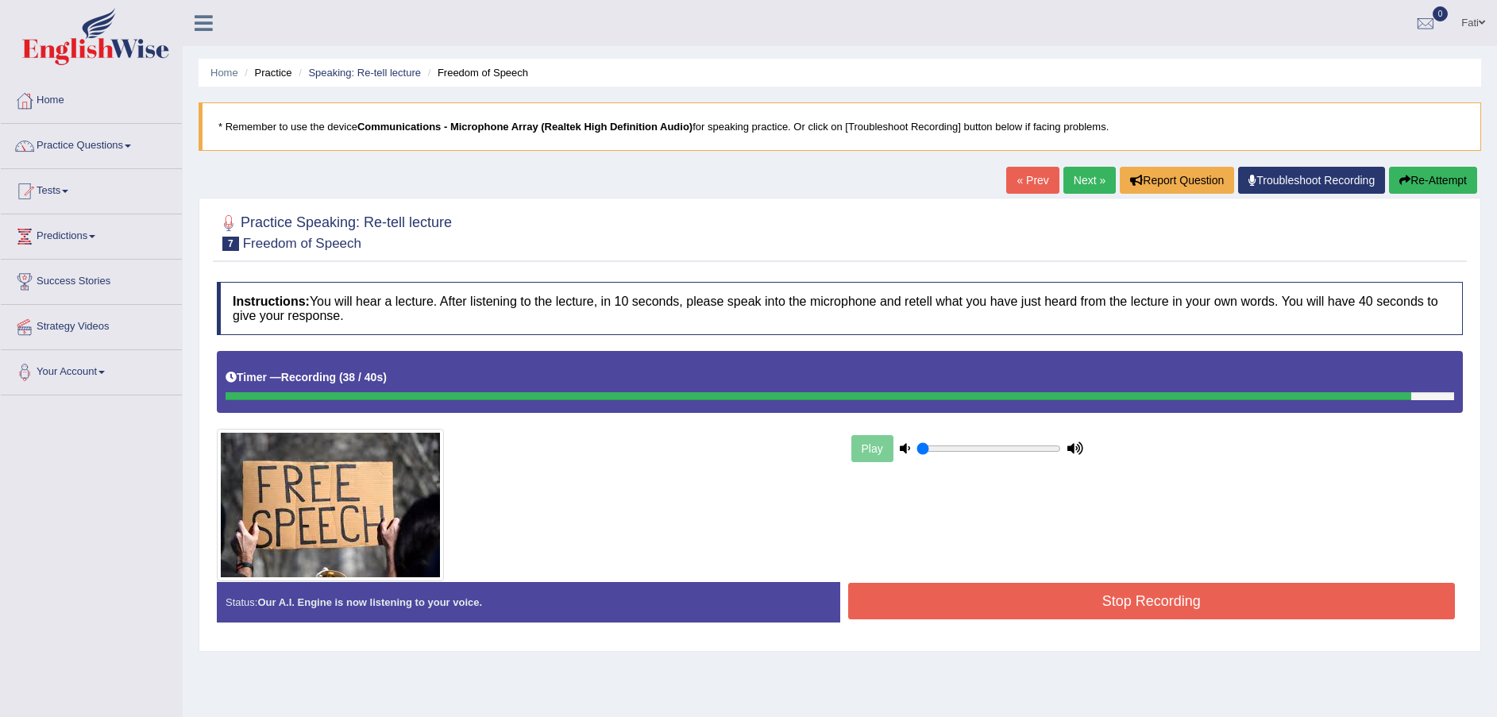
click at [998, 599] on button "Stop Recording" at bounding box center [1151, 601] width 607 height 37
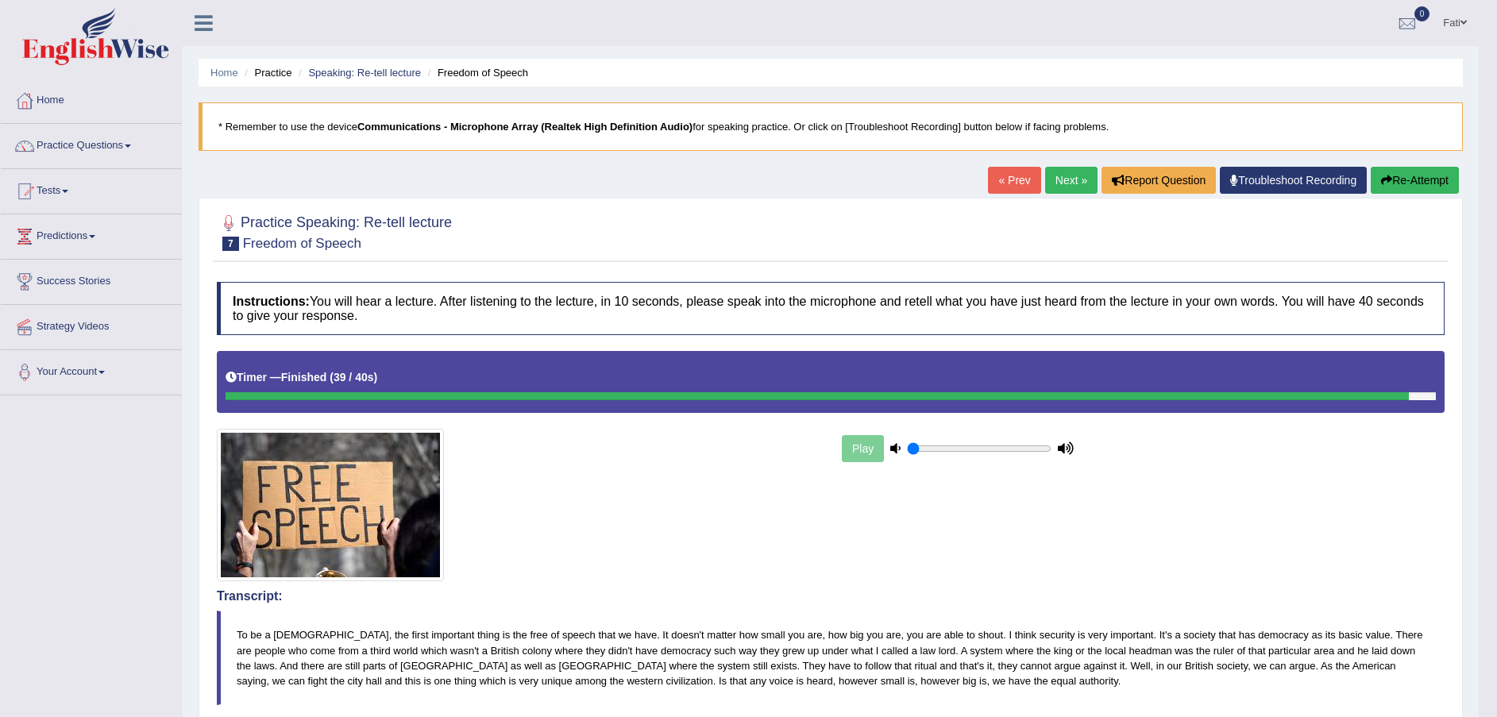
click at [1429, 183] on button "Re-Attempt" at bounding box center [1414, 180] width 88 height 27
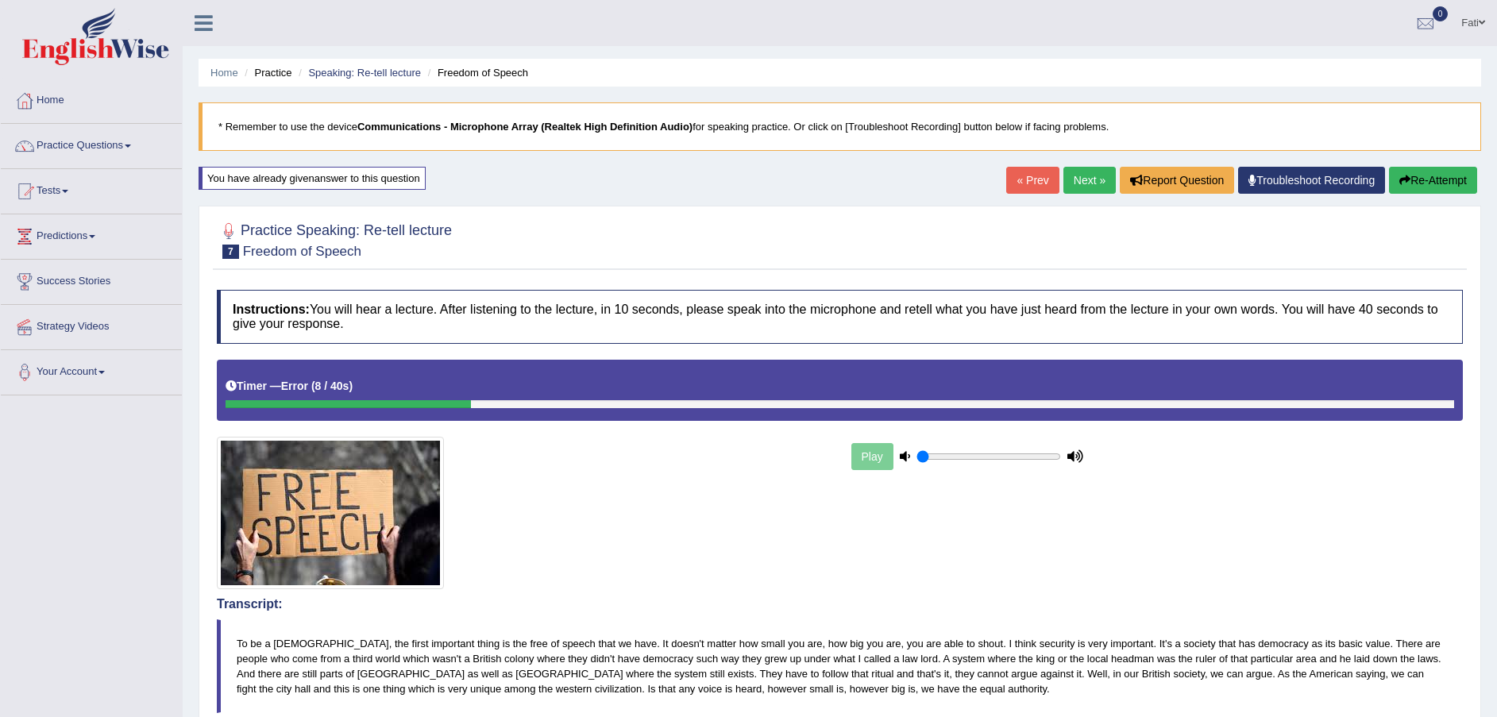
click at [1417, 181] on button "Re-Attempt" at bounding box center [1433, 180] width 88 height 27
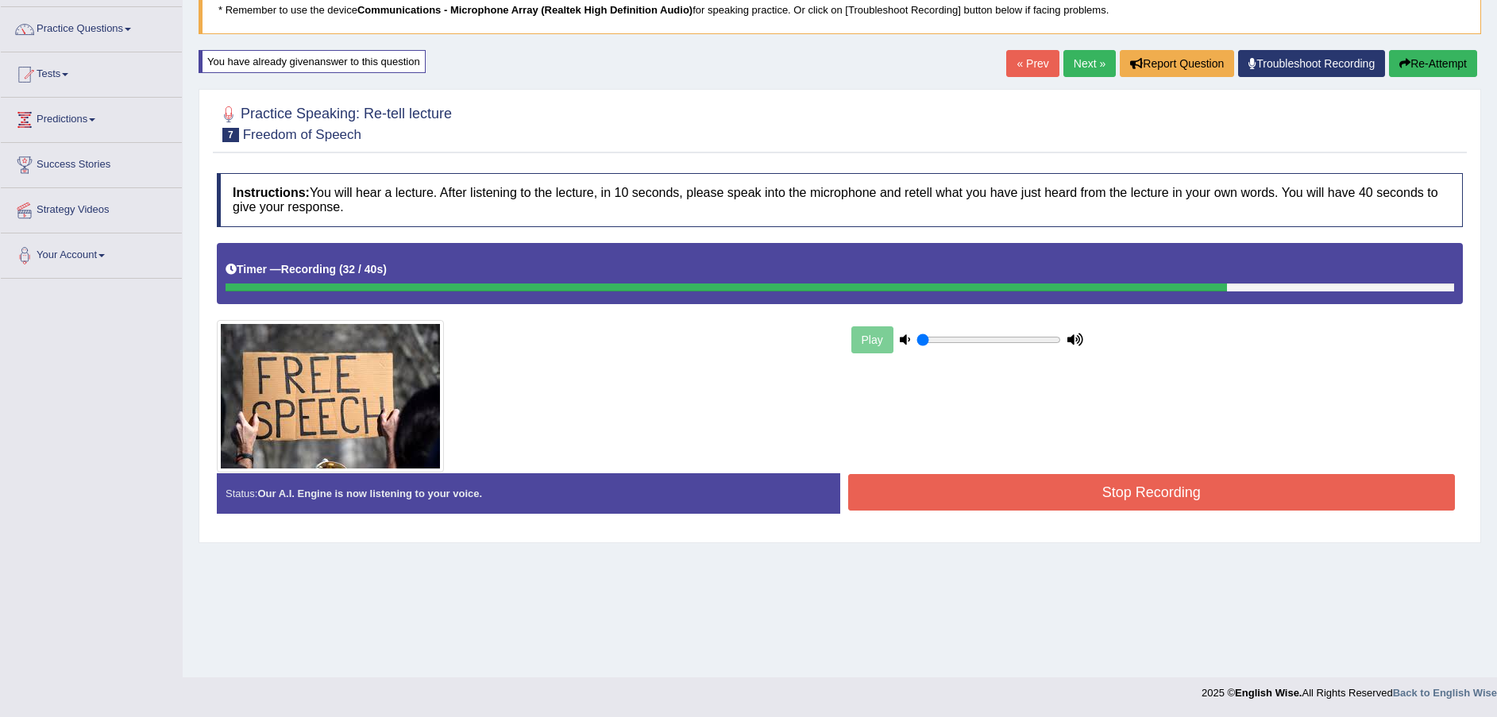
click at [1163, 483] on button "Stop Recording" at bounding box center [1151, 492] width 607 height 37
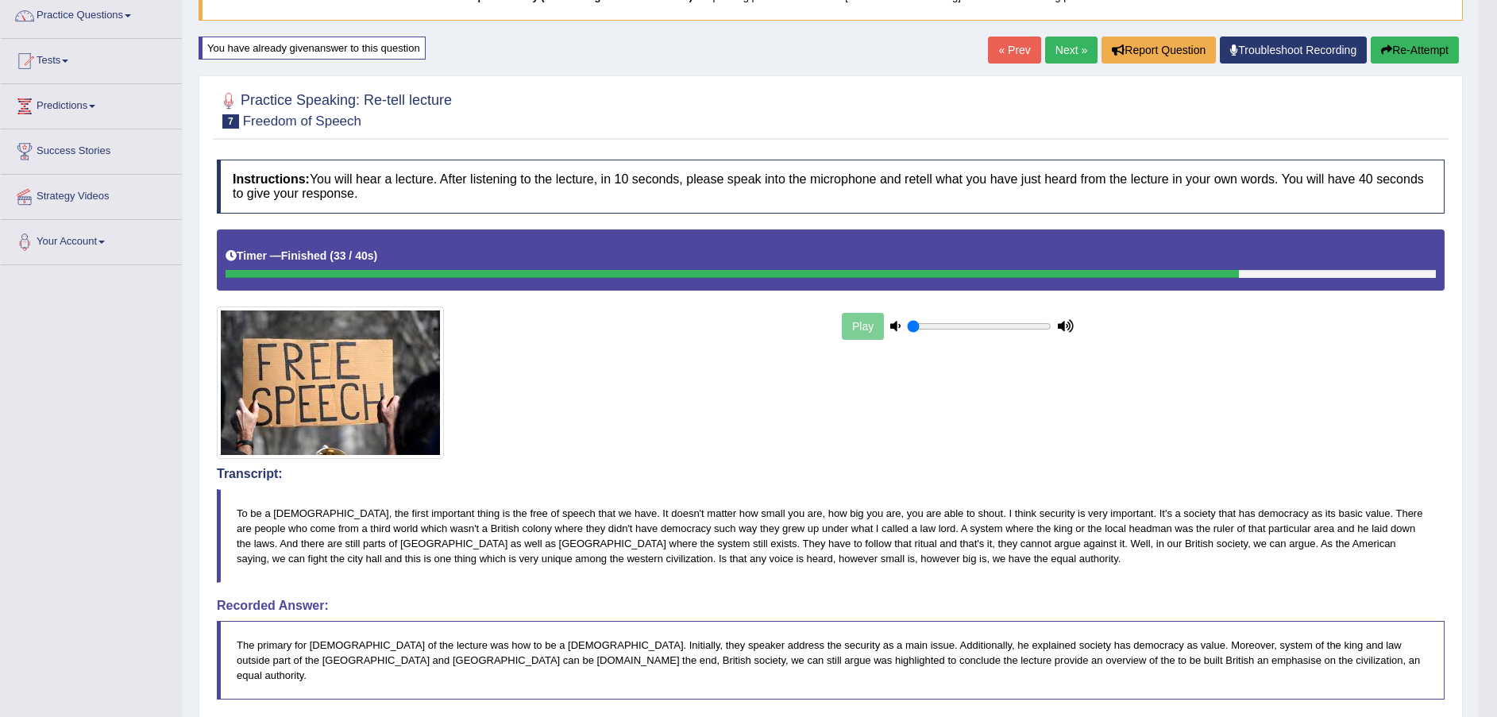
scroll to position [81, 0]
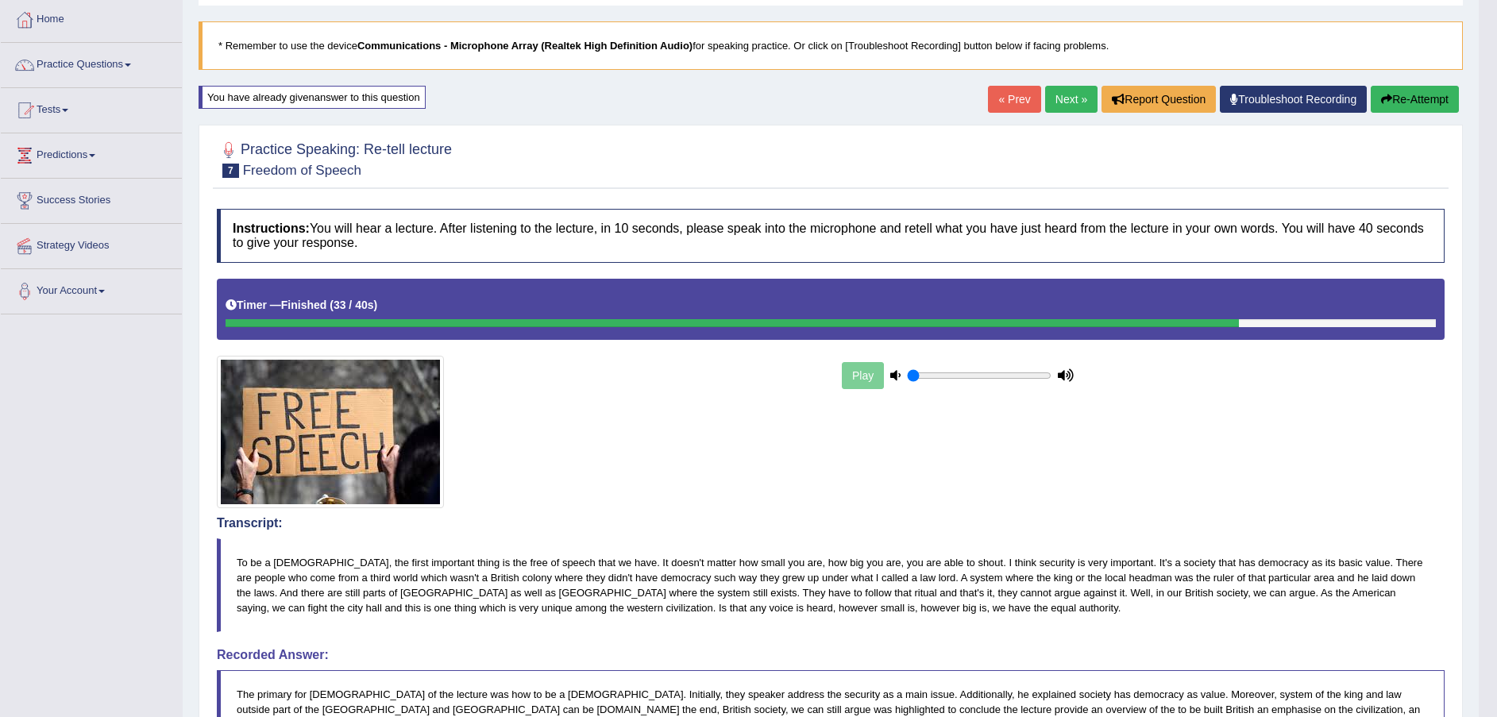
click at [1066, 98] on link "Next »" at bounding box center [1071, 99] width 52 height 27
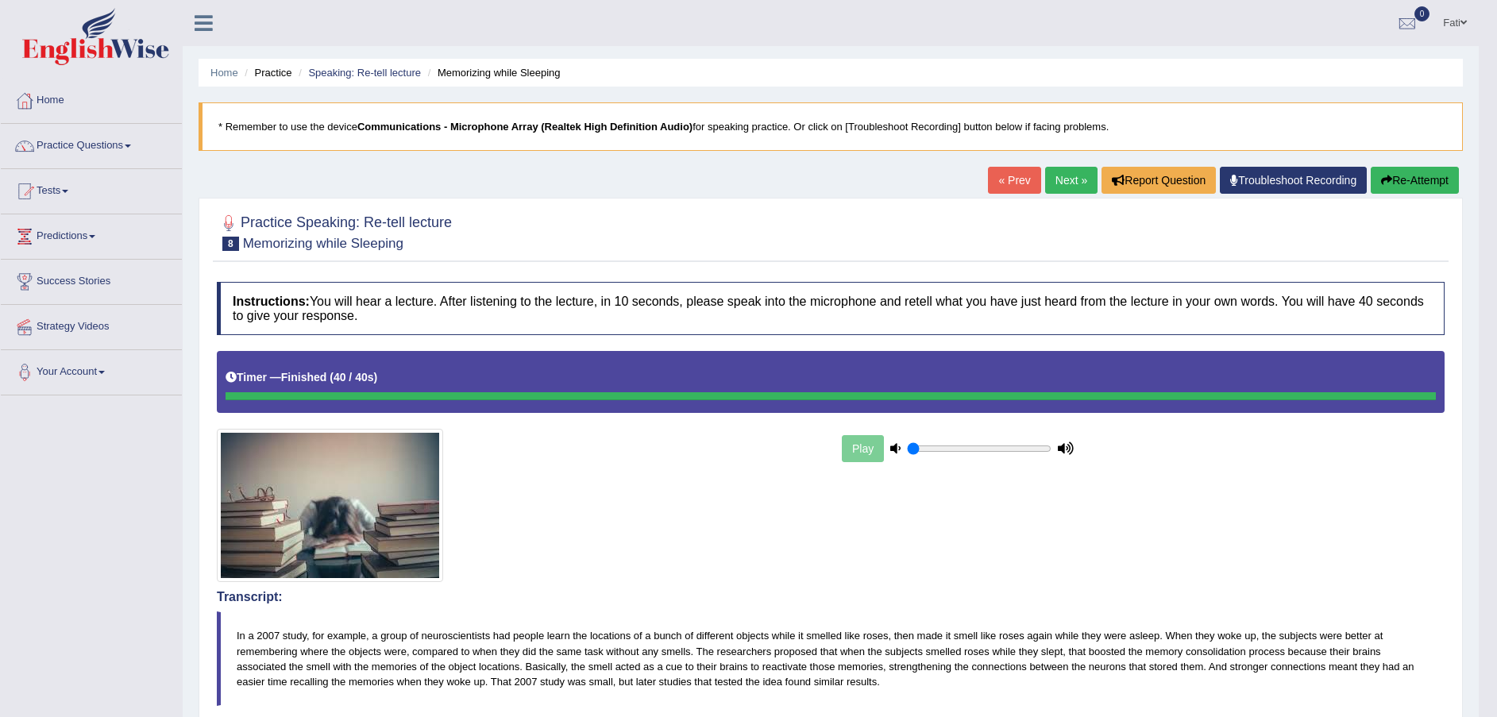
click at [1393, 181] on button "Re-Attempt" at bounding box center [1414, 180] width 88 height 27
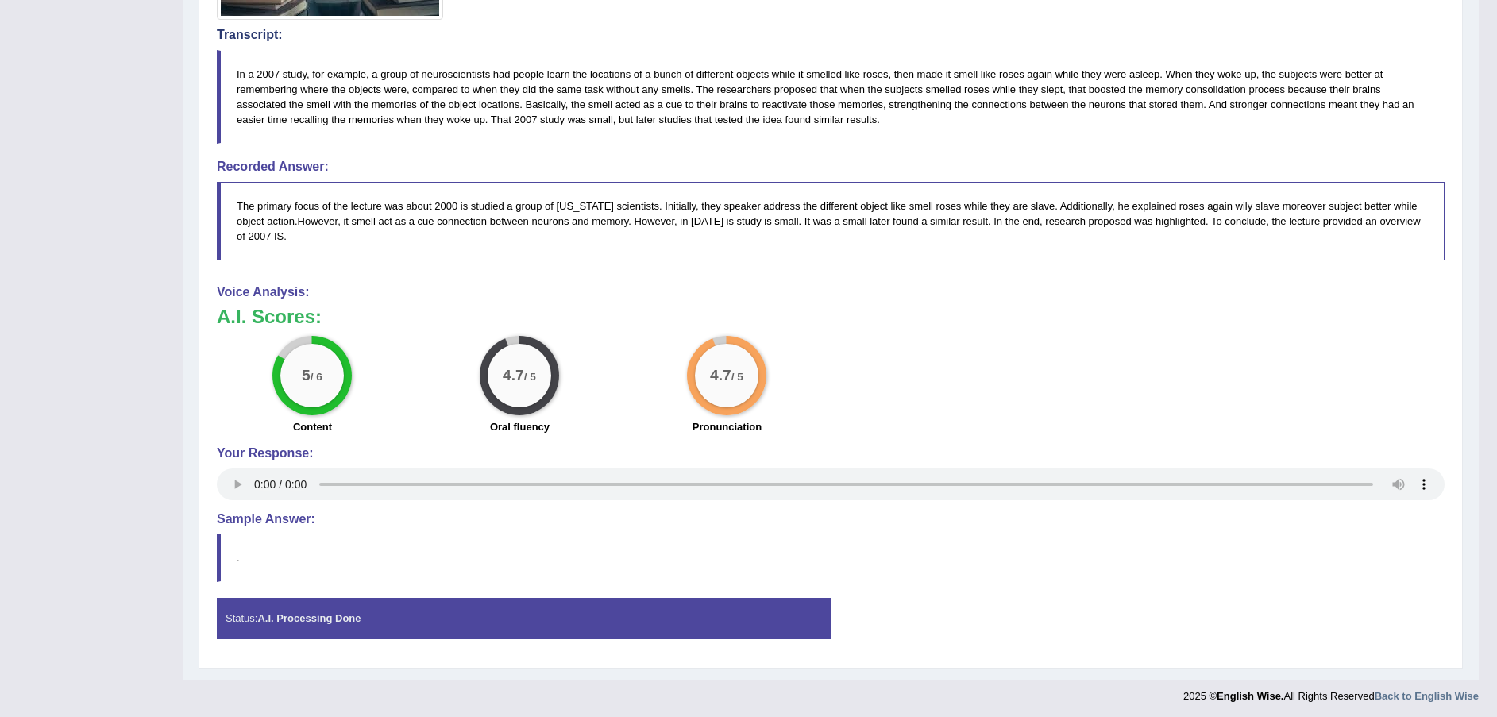
scroll to position [573, 0]
